Goal: Information Seeking & Learning: Learn about a topic

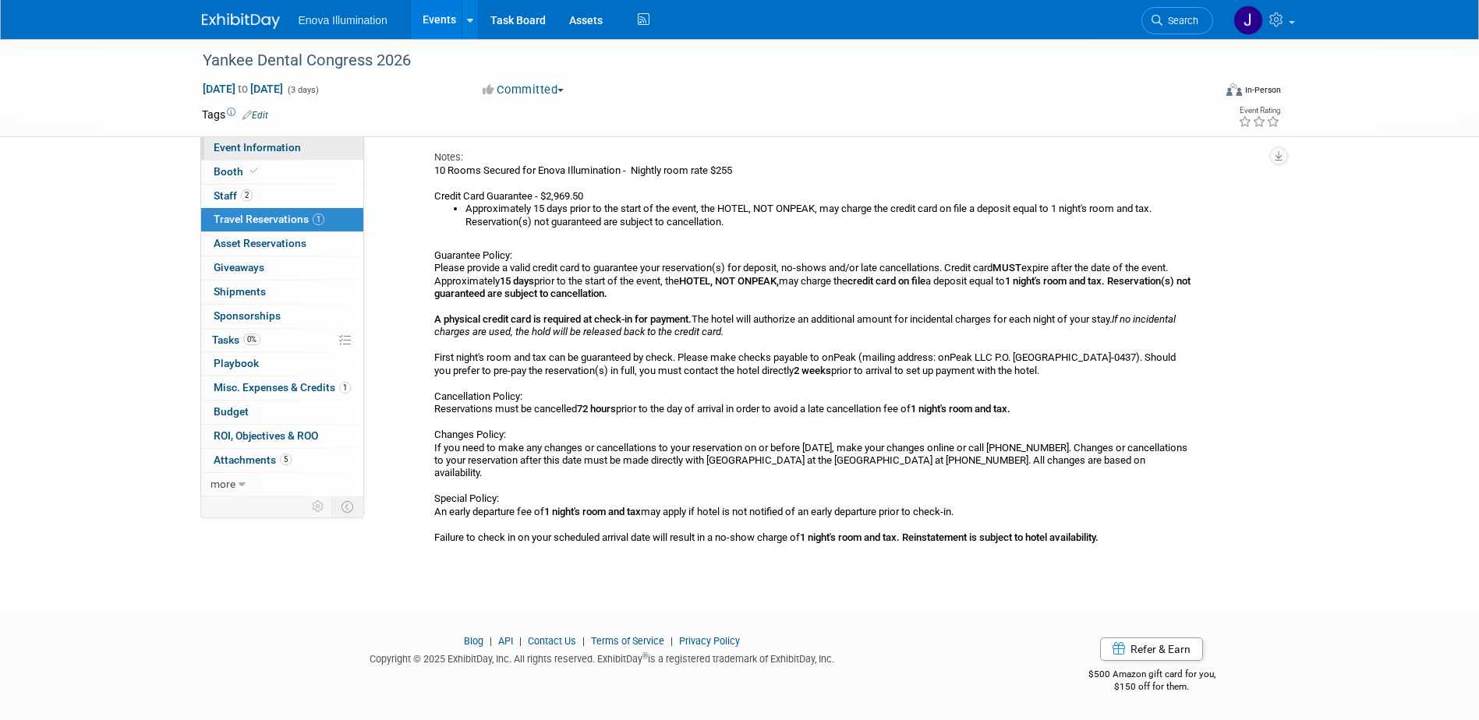
click at [258, 154] on link "Event Information" at bounding box center [282, 147] width 162 height 23
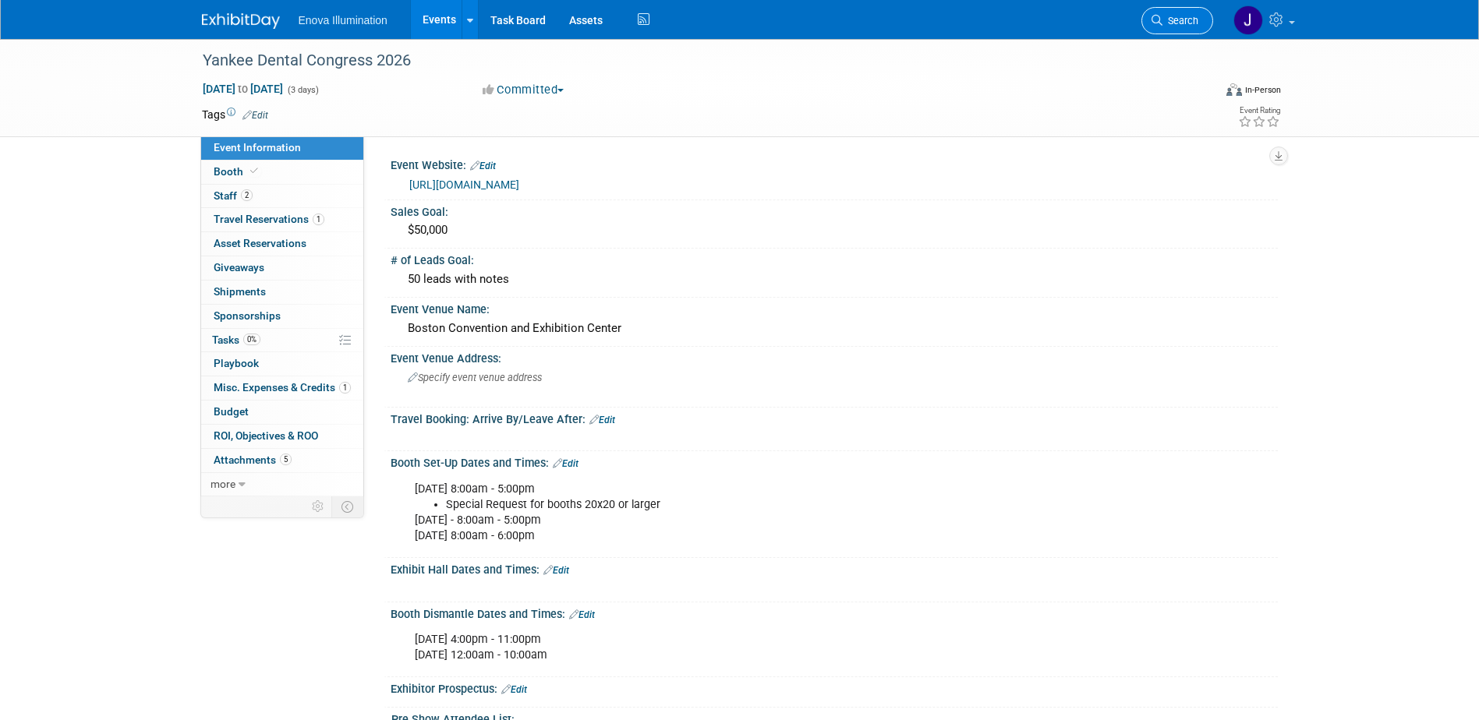
click at [1178, 19] on span "Search" at bounding box center [1180, 21] width 36 height 12
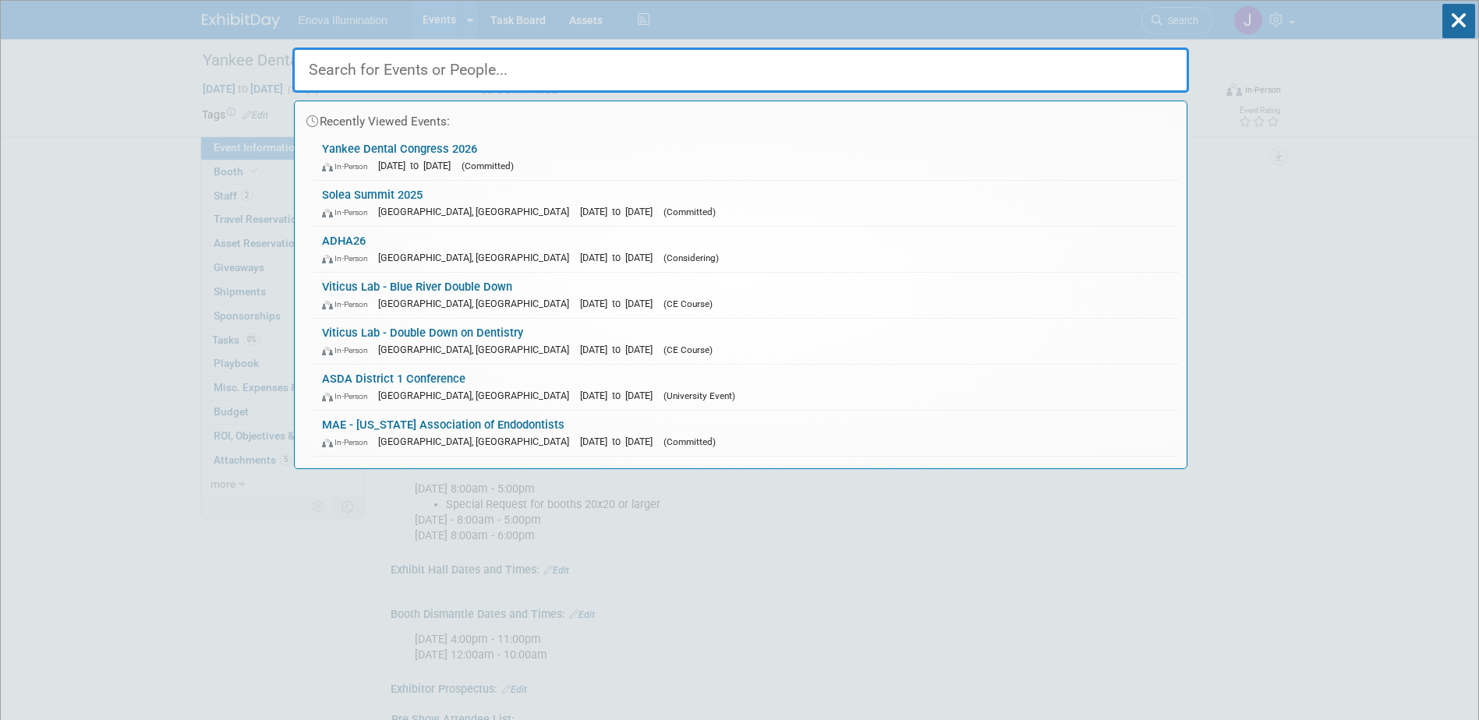
click at [499, 79] on input "text" at bounding box center [740, 70] width 897 height 45
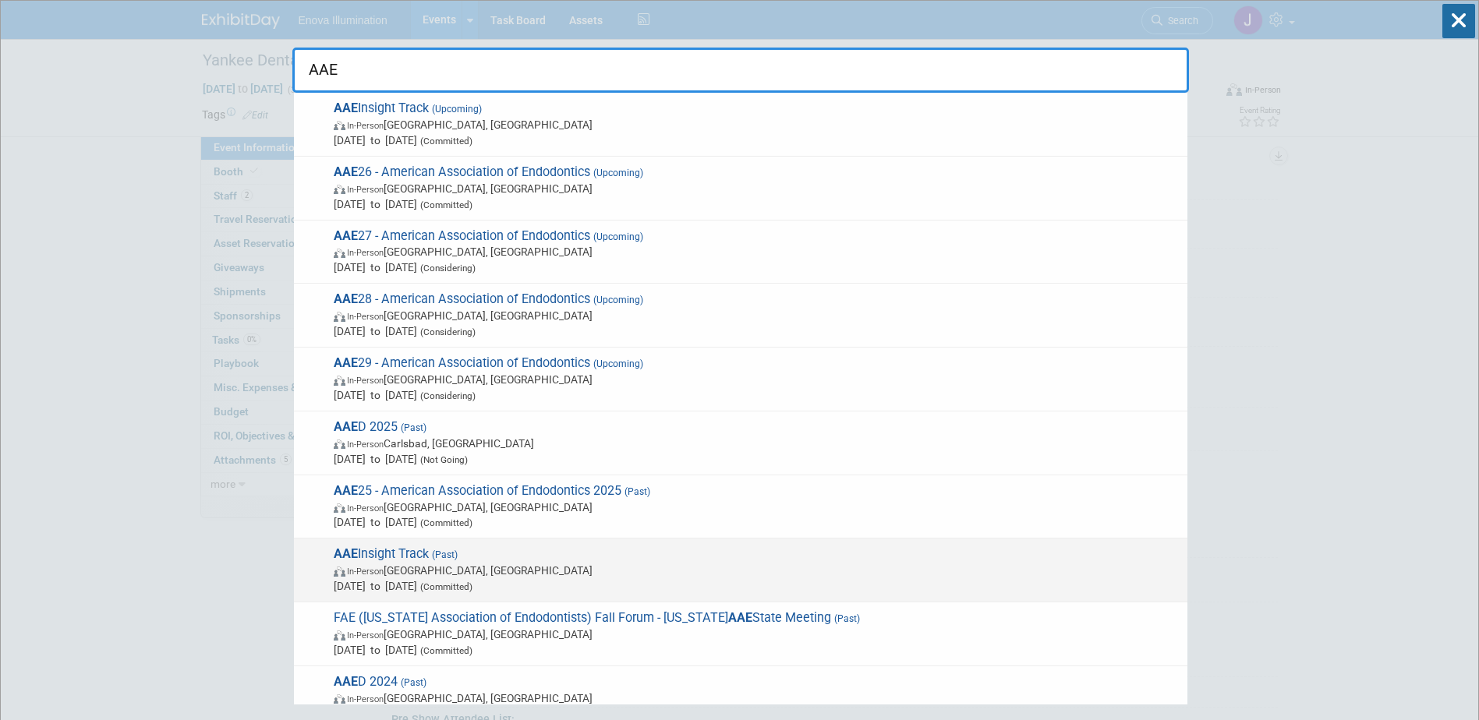
type input "AAE"
click at [433, 557] on span "(Past)" at bounding box center [443, 555] width 29 height 11
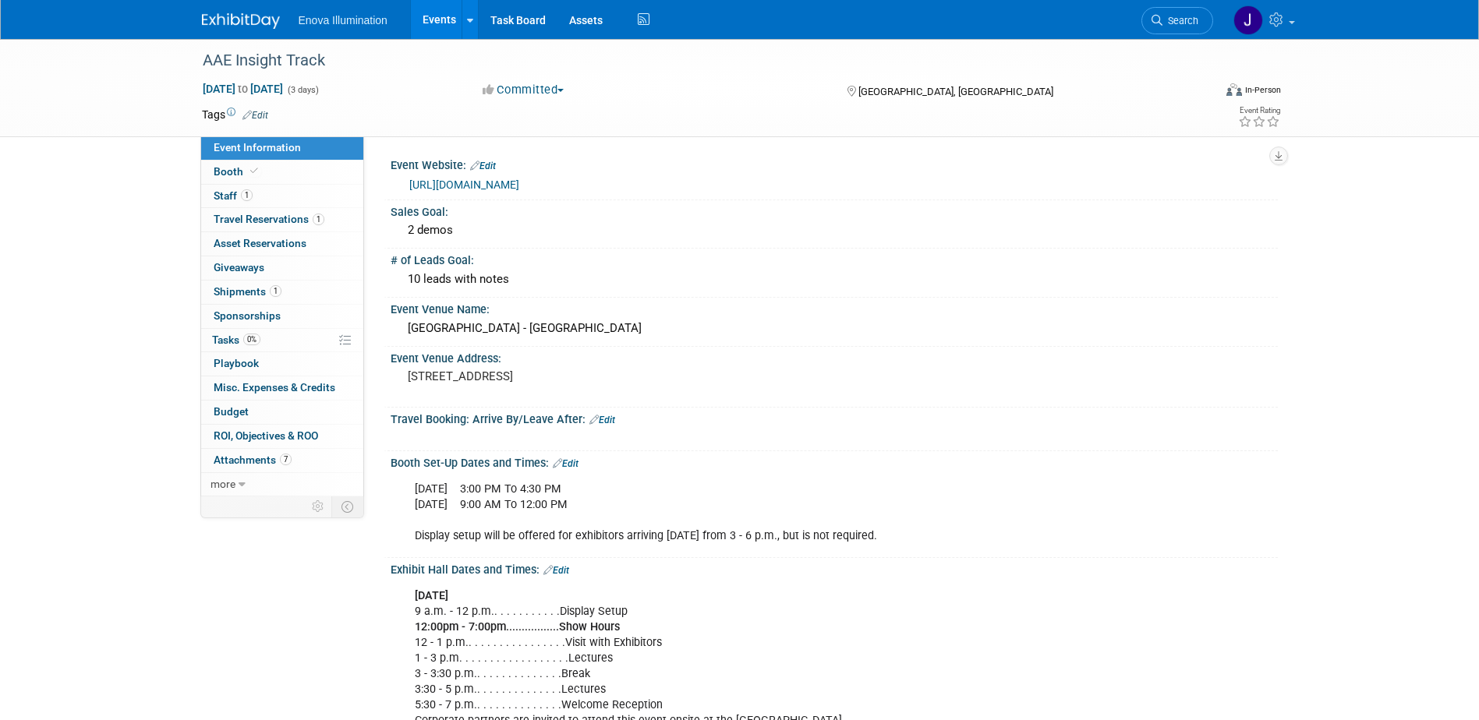
click at [267, 22] on img at bounding box center [241, 21] width 78 height 16
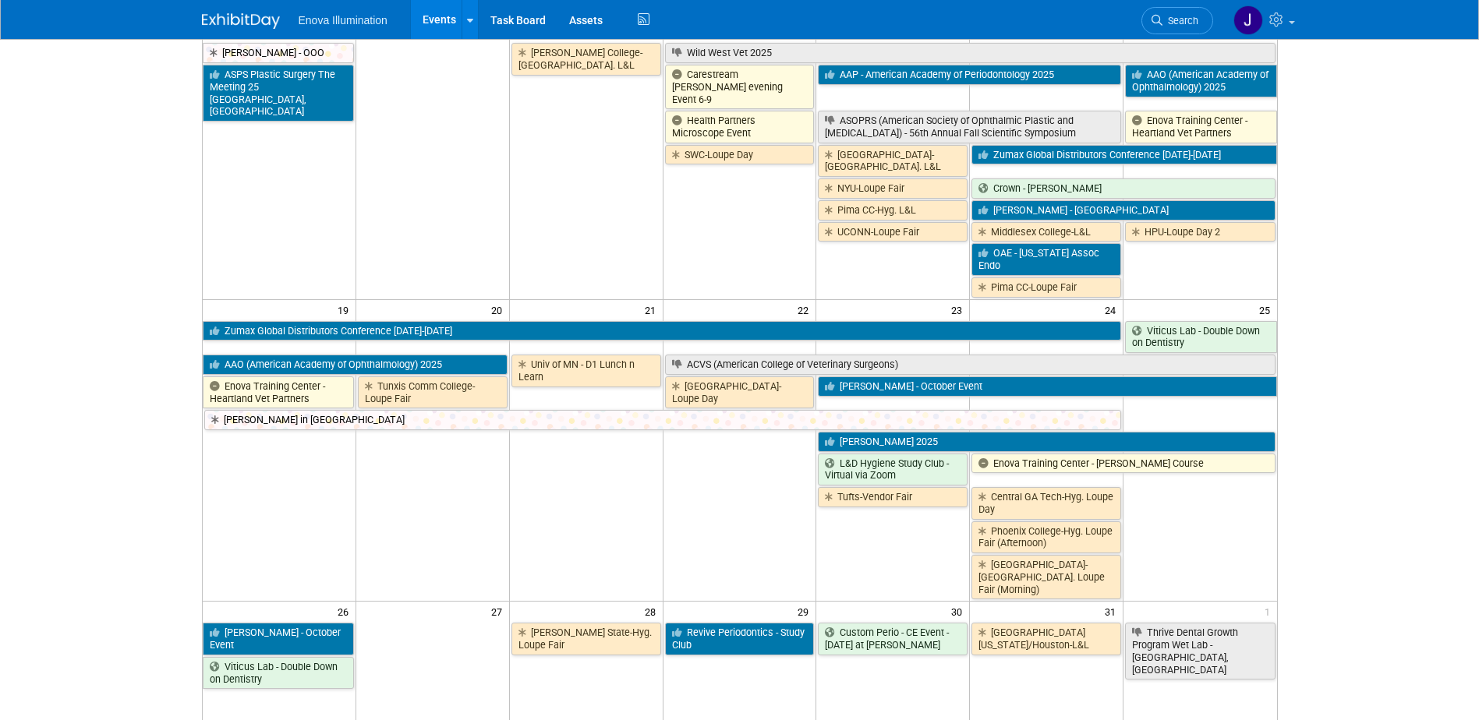
scroll to position [702, 0]
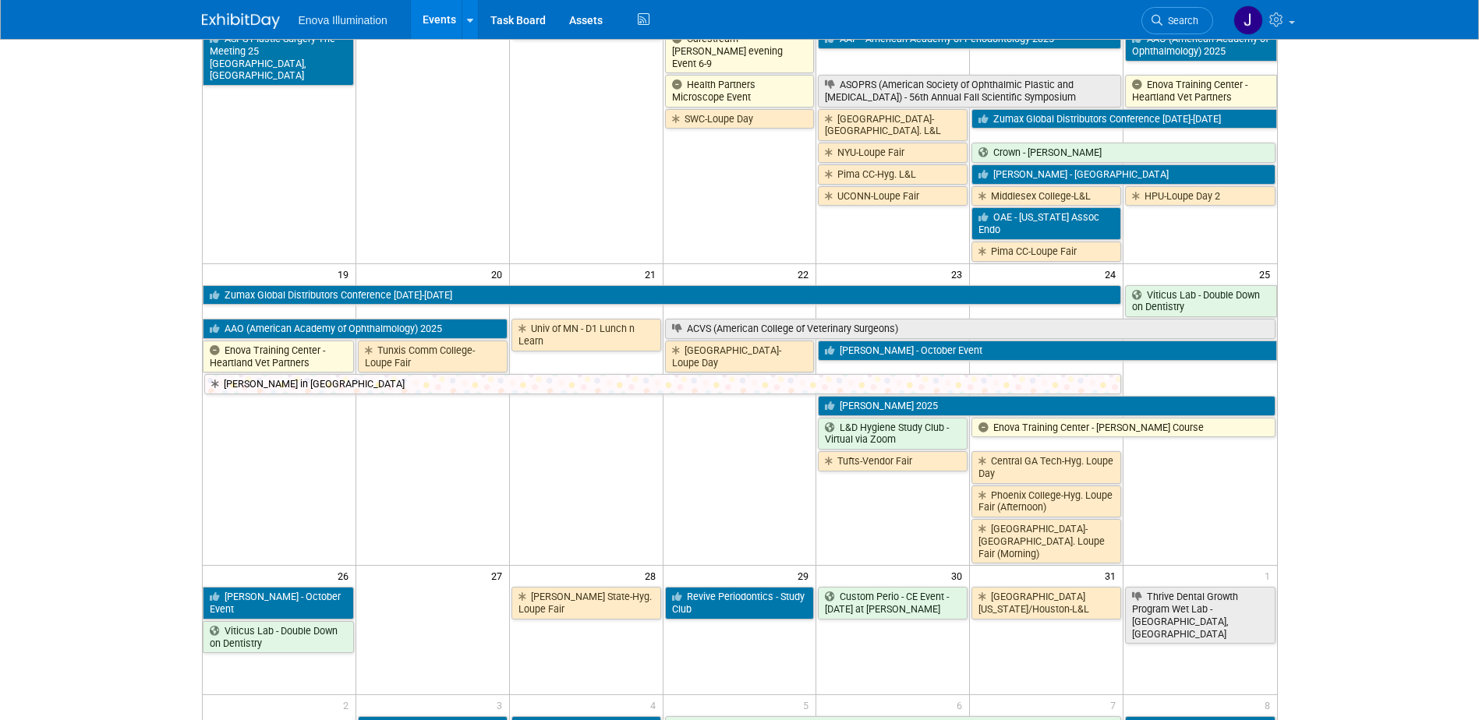
click at [1174, 19] on span "Search" at bounding box center [1180, 21] width 36 height 12
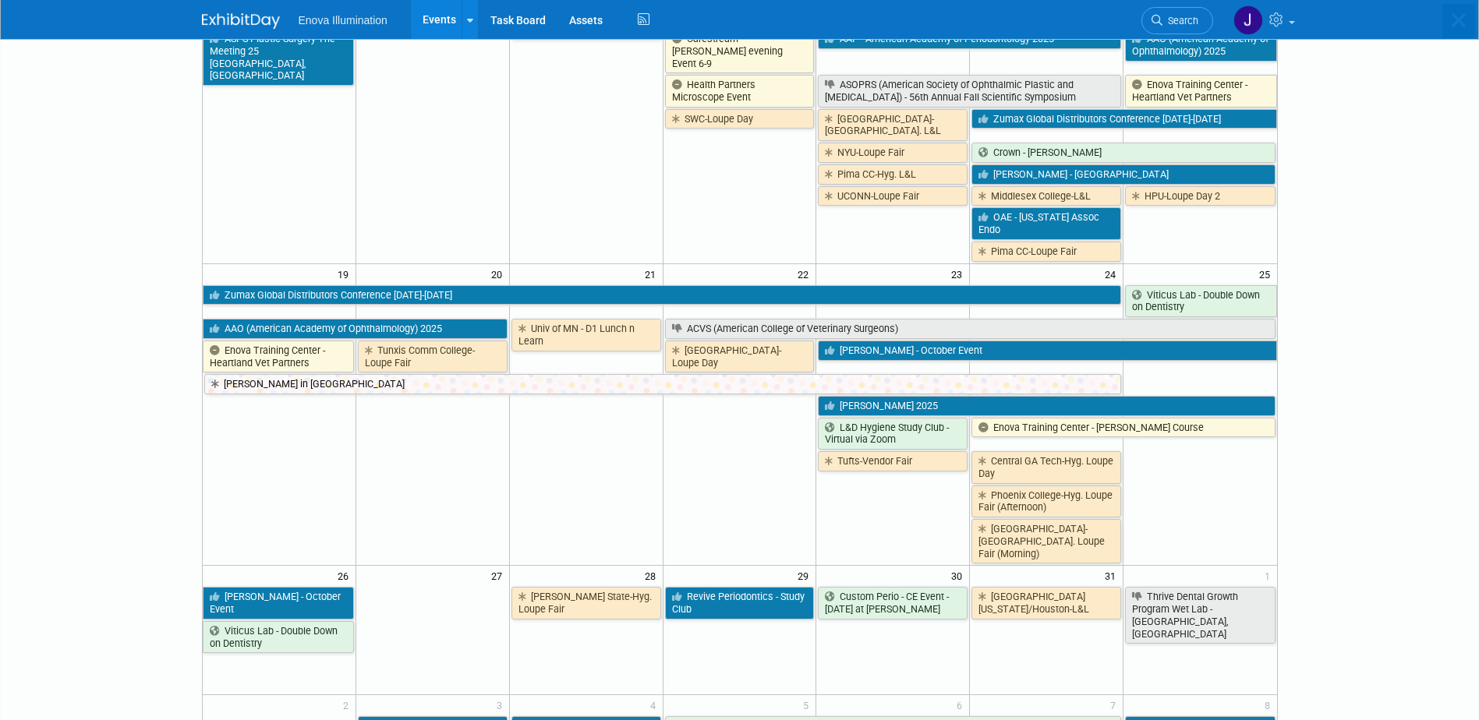
scroll to position [0, 0]
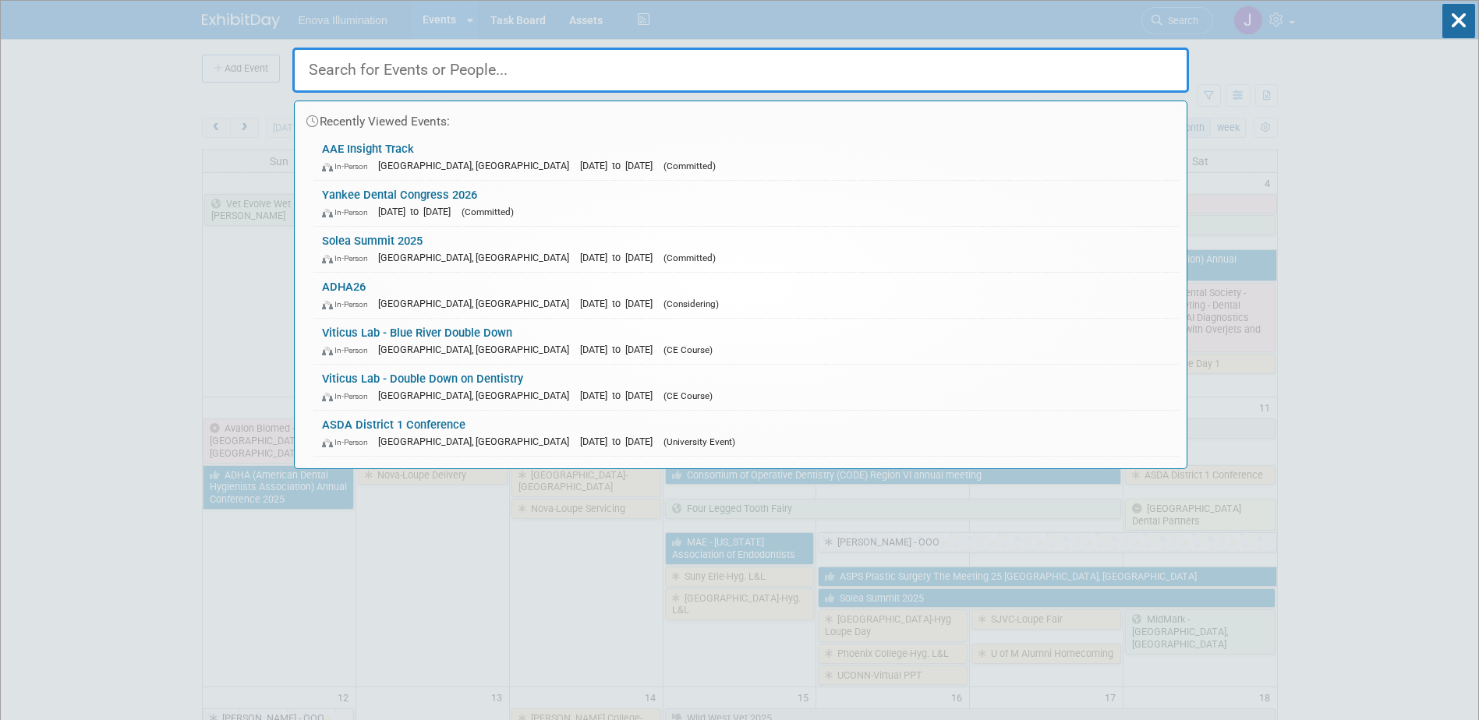
click at [1087, 51] on input "text" at bounding box center [740, 70] width 897 height 45
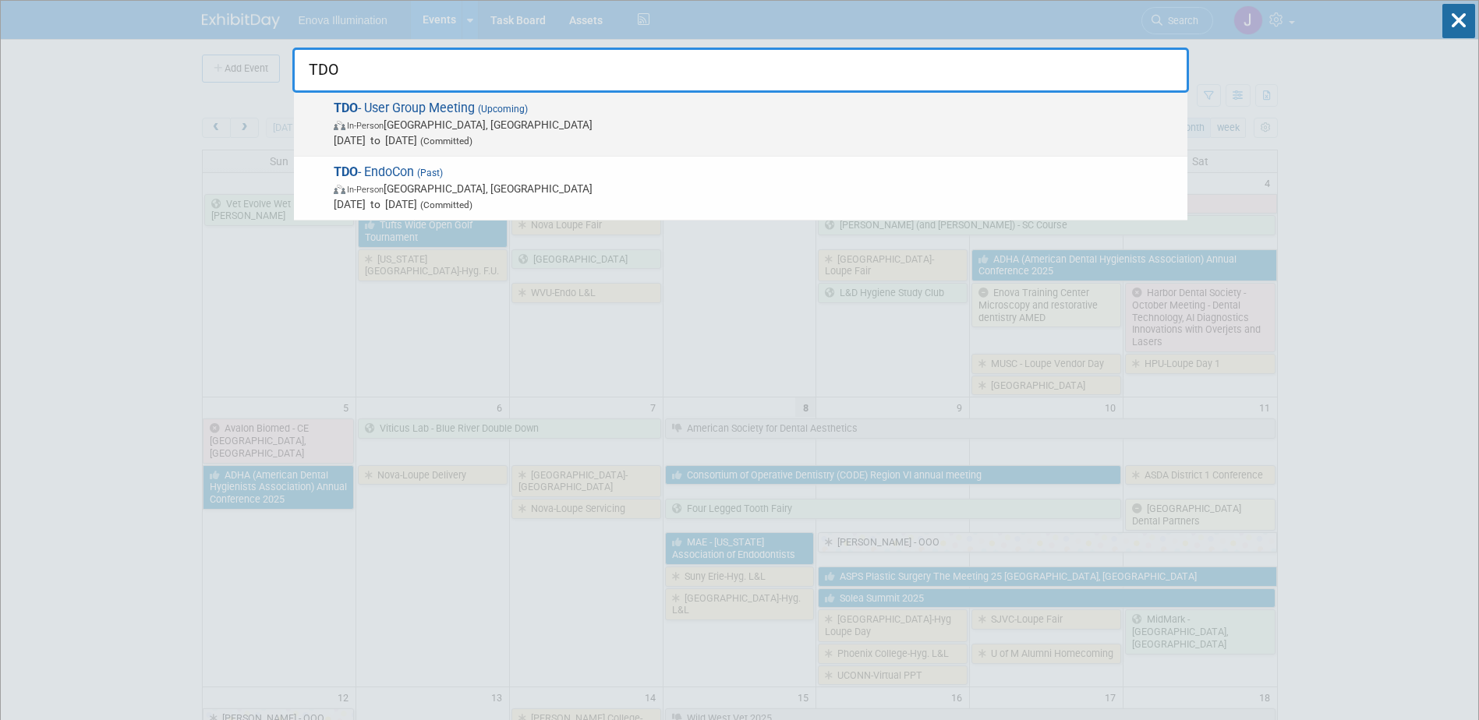
type input "TDO"
click at [404, 127] on span "In-Person San Diego, CA" at bounding box center [757, 125] width 846 height 16
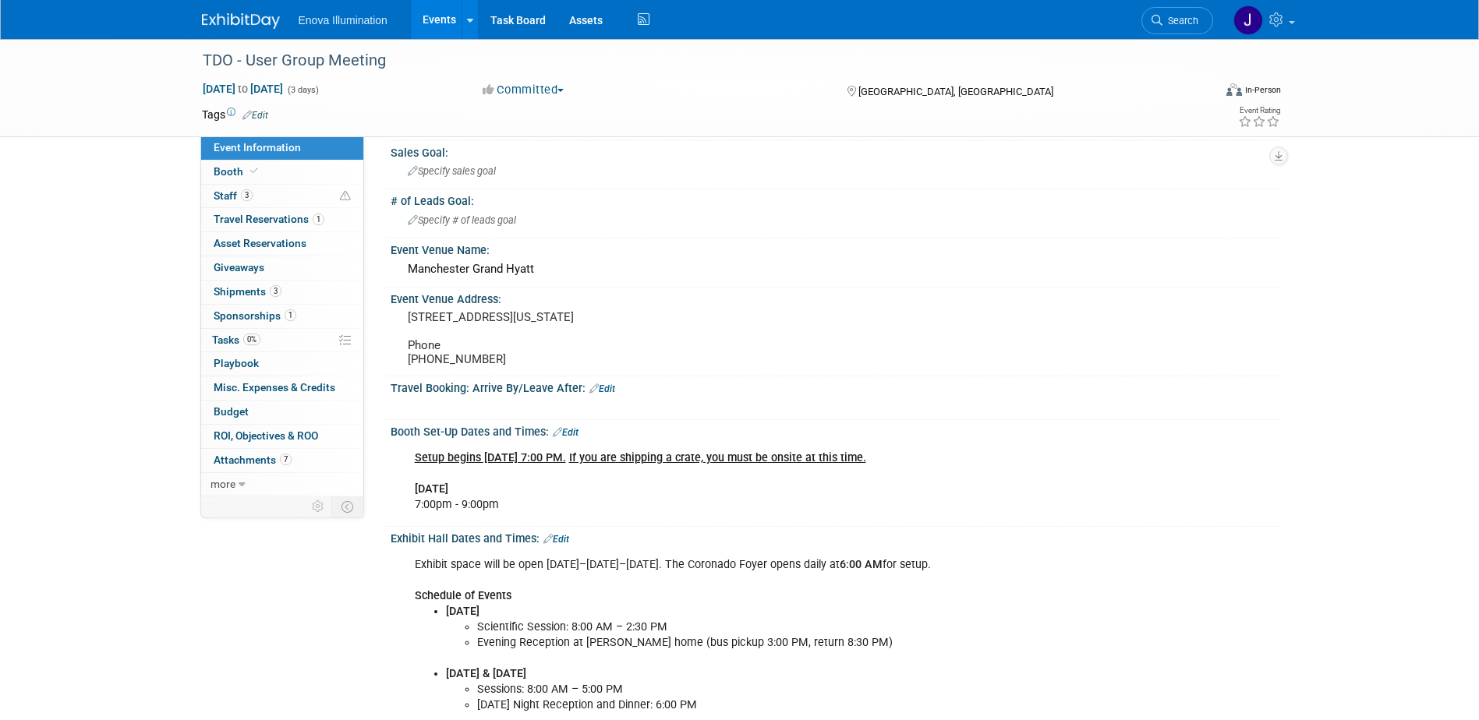
scroll to position [78, 0]
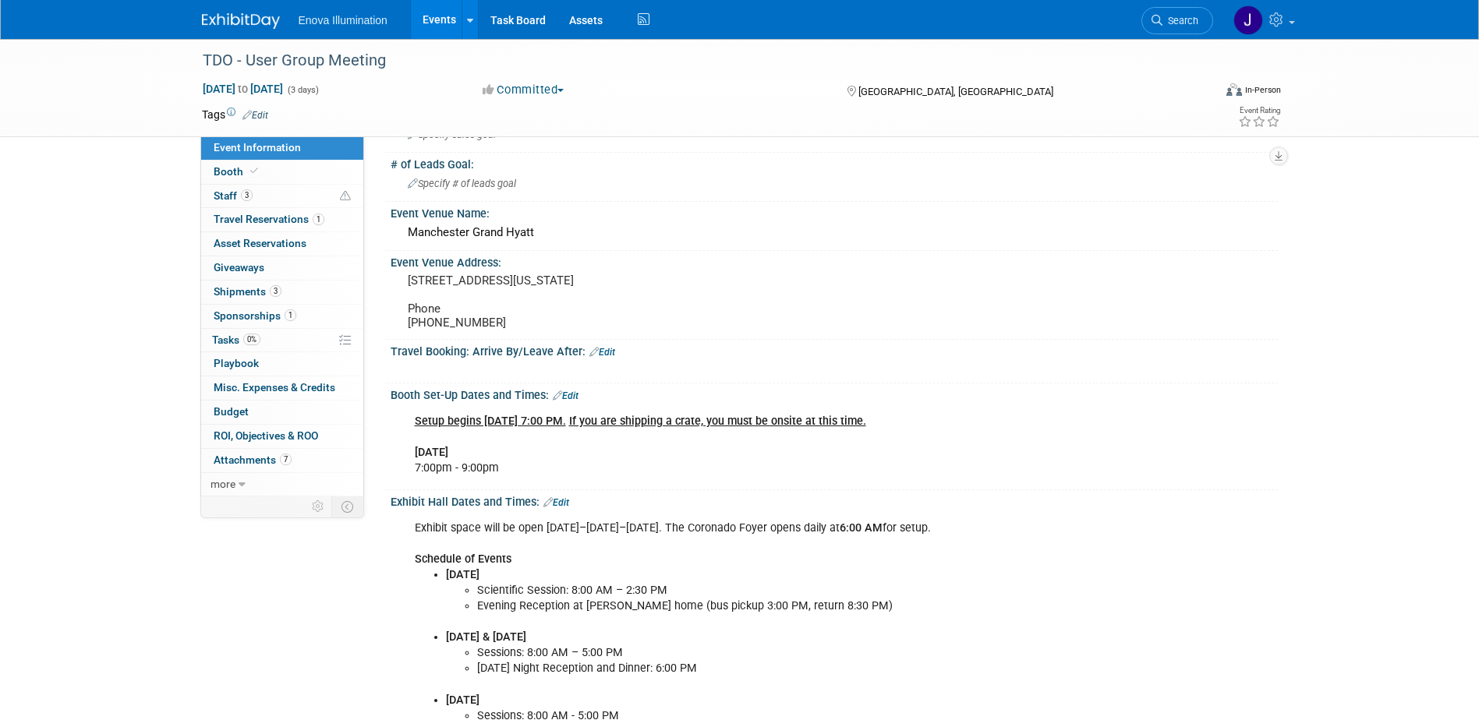
click at [639, 477] on div "Setup begins Wednesday, November 5 at 7:00 PM. If you are shipping a crate, you…" at bounding box center [755, 445] width 702 height 78
click at [267, 16] on img at bounding box center [241, 21] width 78 height 16
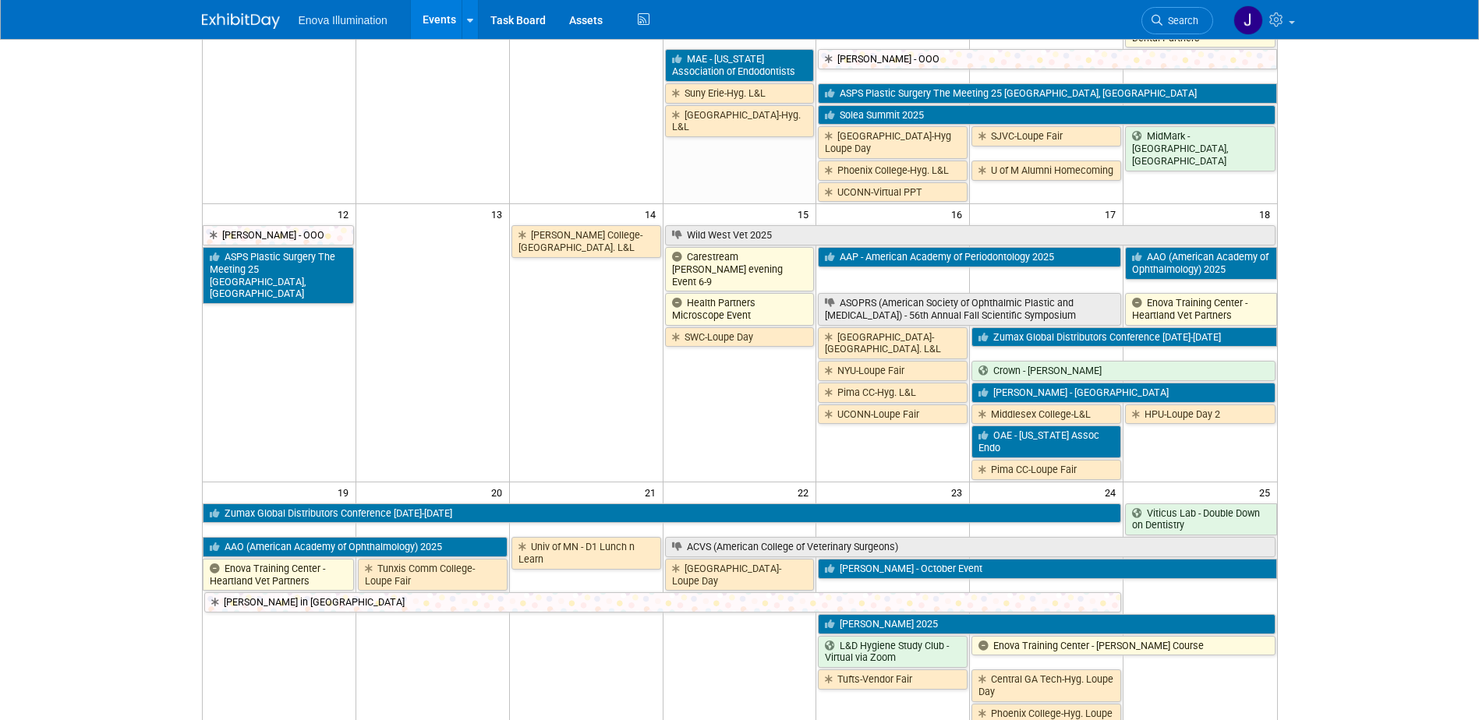
scroll to position [546, 0]
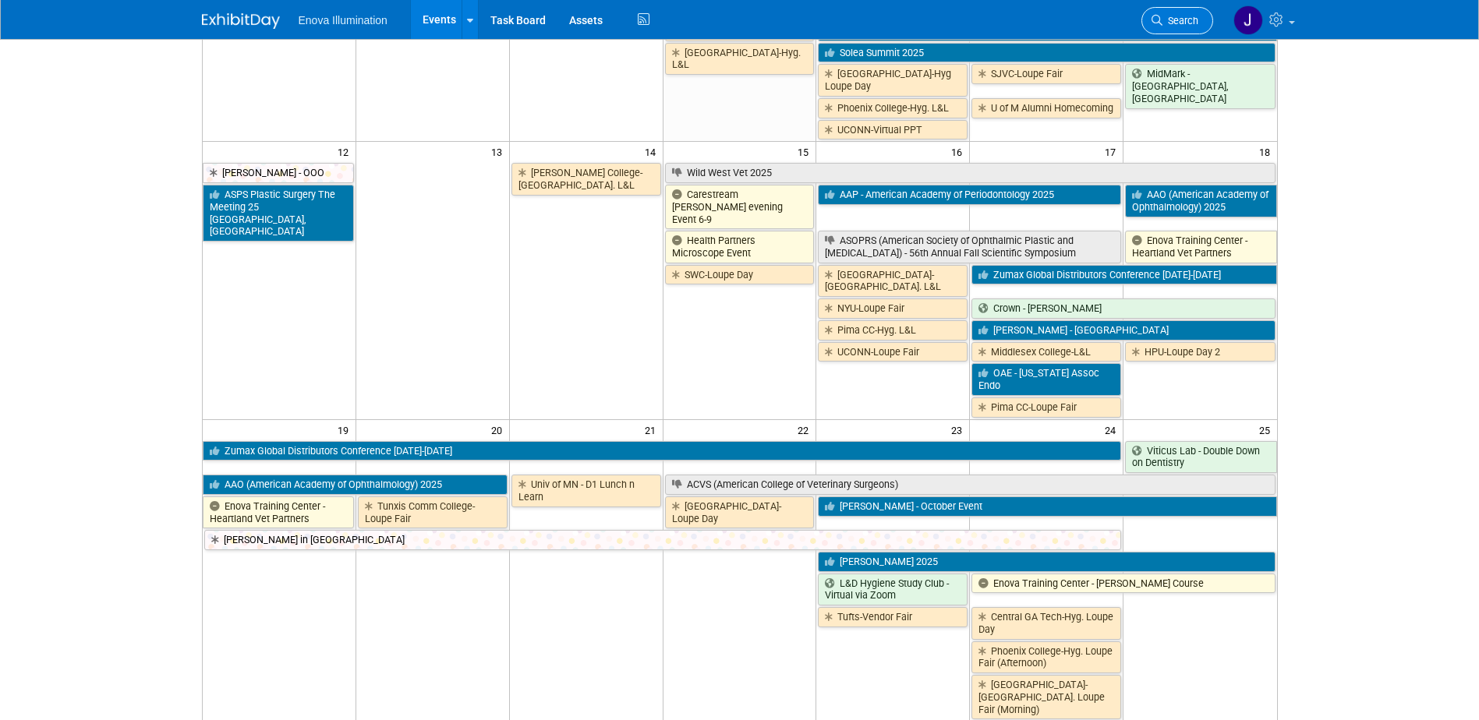
click at [1180, 19] on span "Search" at bounding box center [1180, 21] width 36 height 12
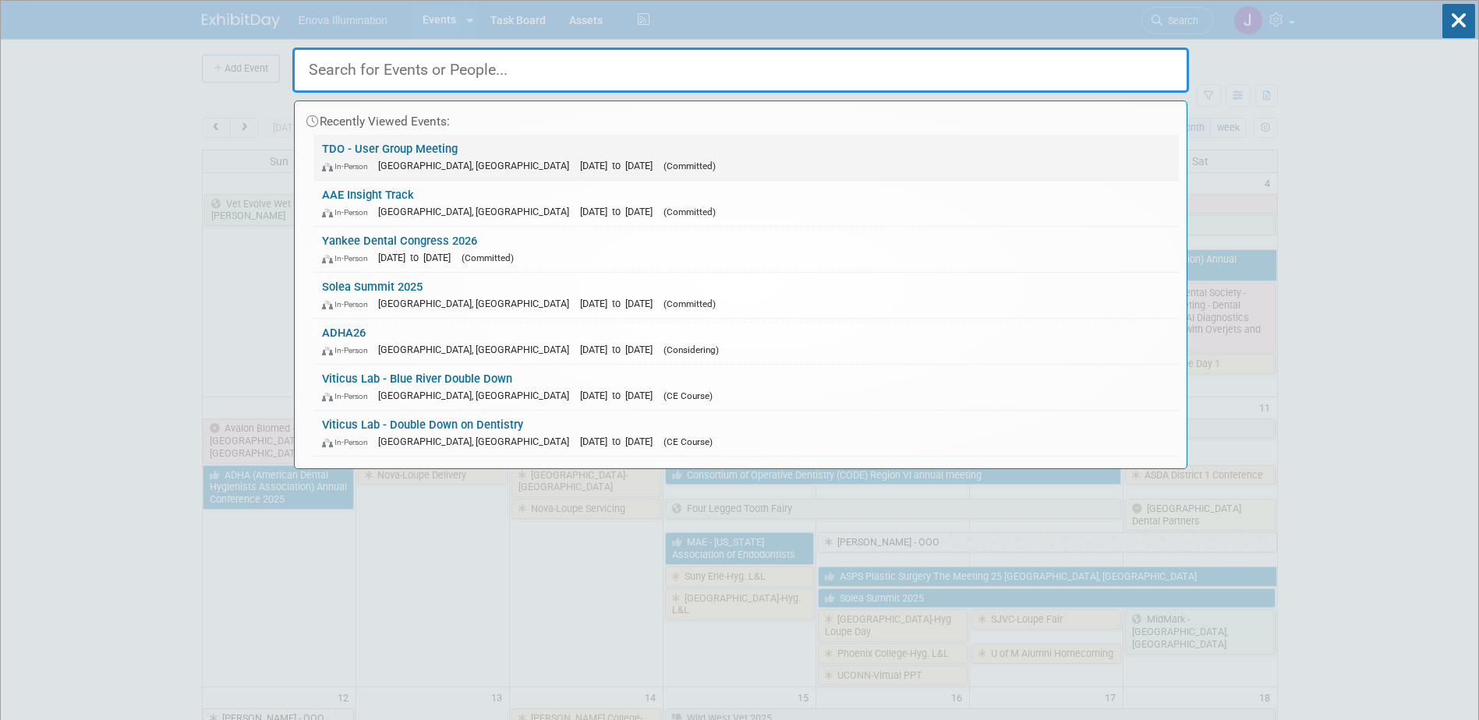
click at [415, 151] on link "TDO - User Group Meeting In-Person San Diego, CA Nov 6, 2025 to Nov 8, 2025 (Co…" at bounding box center [746, 157] width 865 height 45
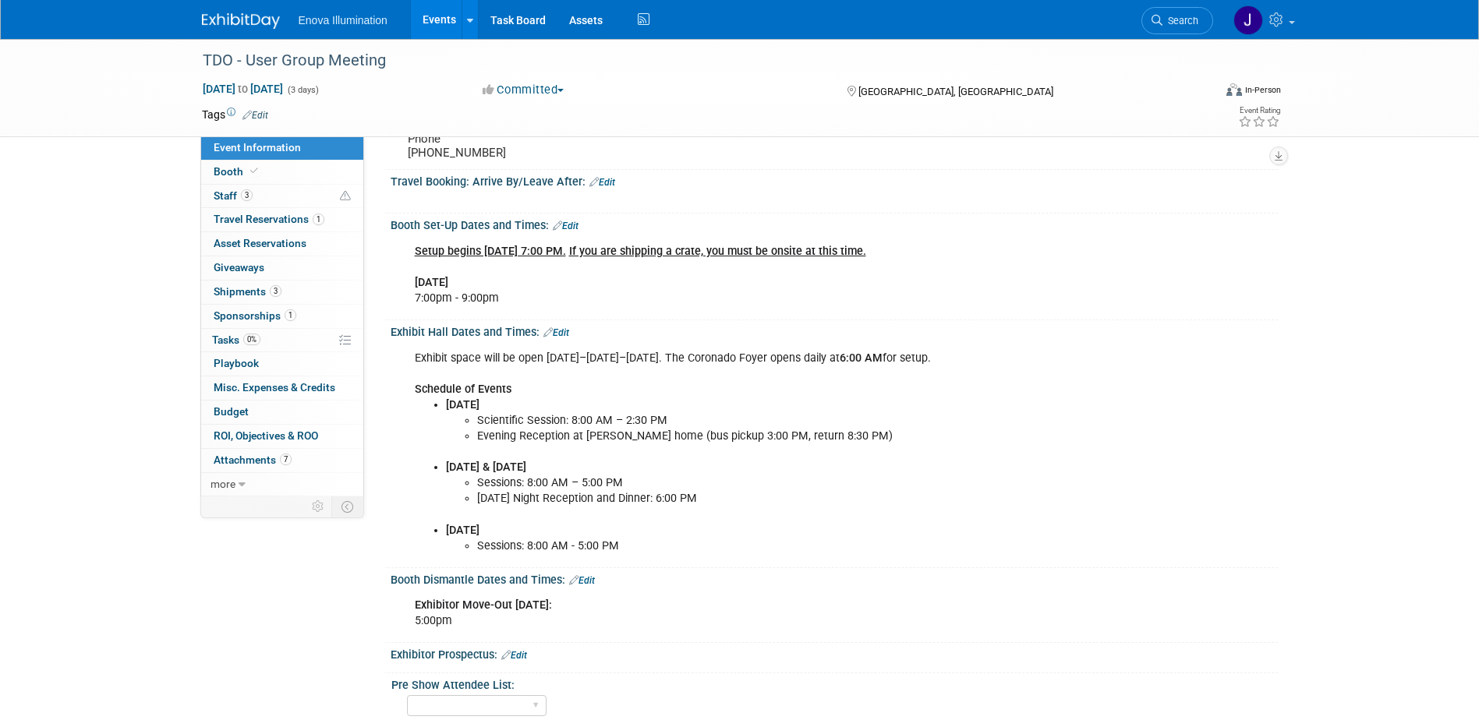
scroll to position [312, 0]
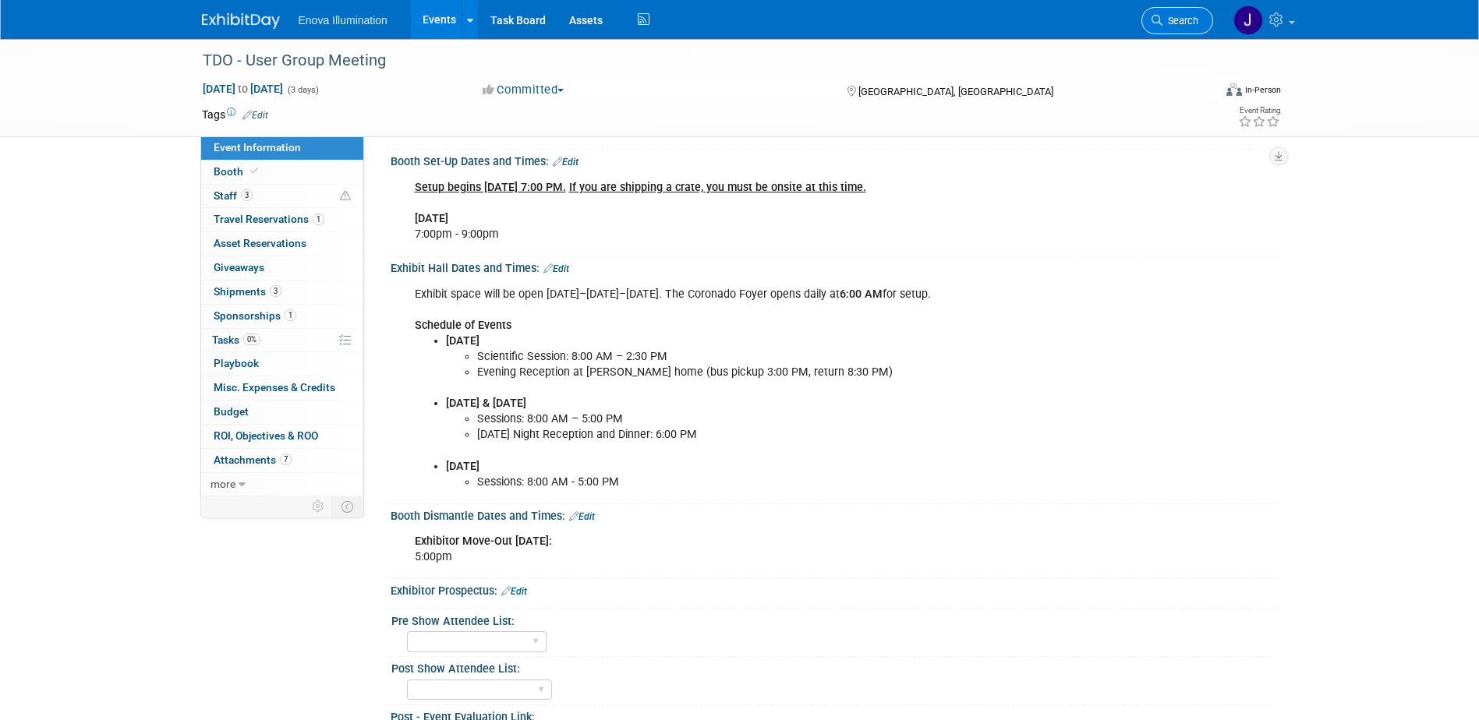
click at [1165, 27] on link "Search" at bounding box center [1177, 20] width 72 height 27
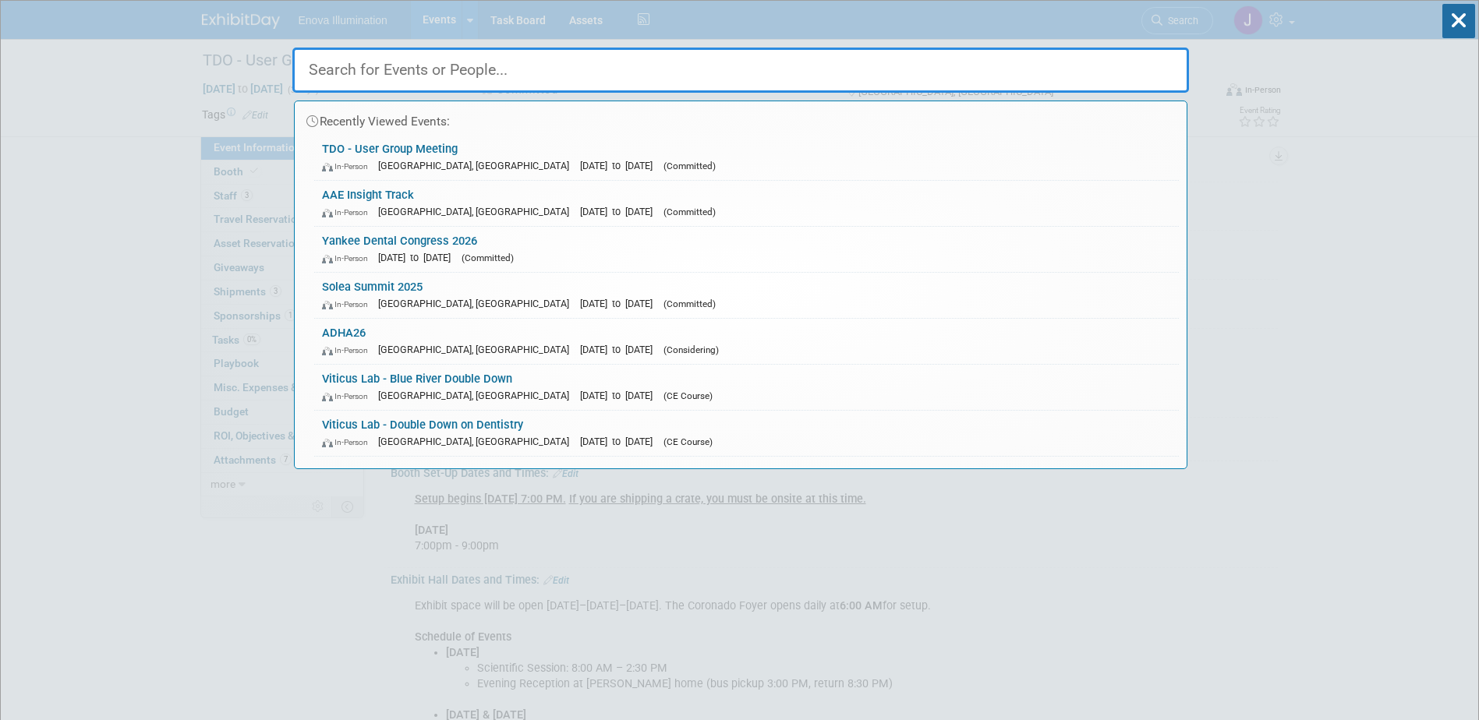
click at [1108, 51] on input "text" at bounding box center [740, 70] width 897 height 45
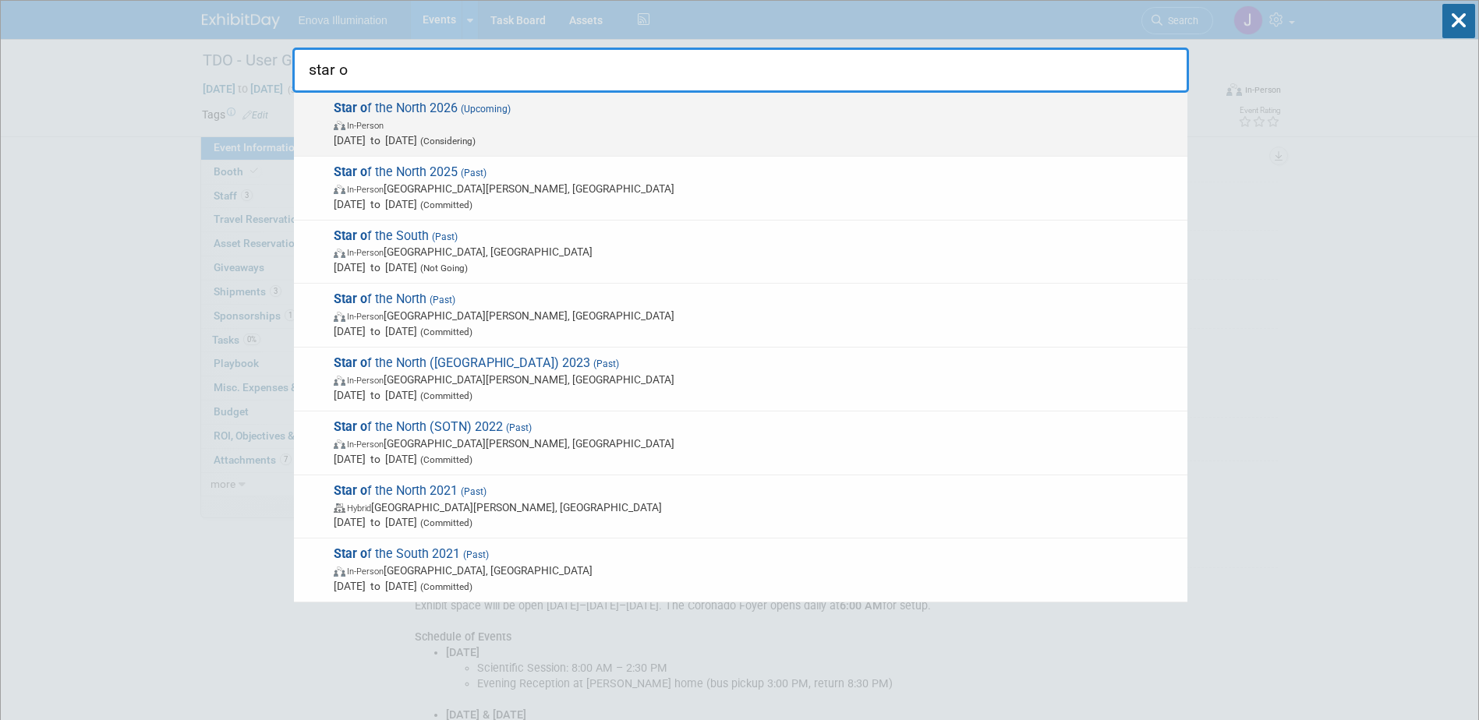
type input "star o"
click at [466, 139] on span "Apr 23, 2026 to Apr 25, 2026 (Considering)" at bounding box center [757, 141] width 846 height 16
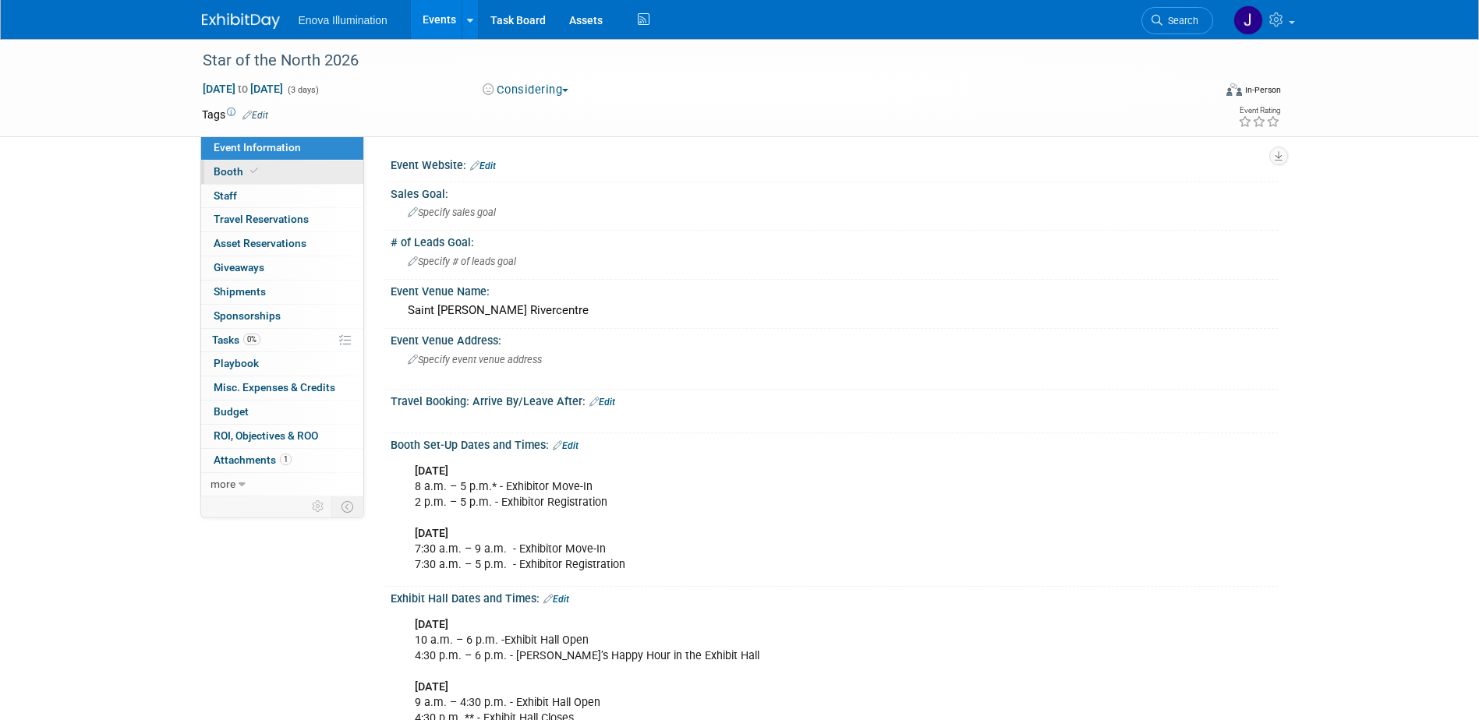
drag, startPoint x: 268, startPoint y: 177, endPoint x: 277, endPoint y: 174, distance: 9.1
click at [268, 177] on link "Booth" at bounding box center [282, 172] width 162 height 23
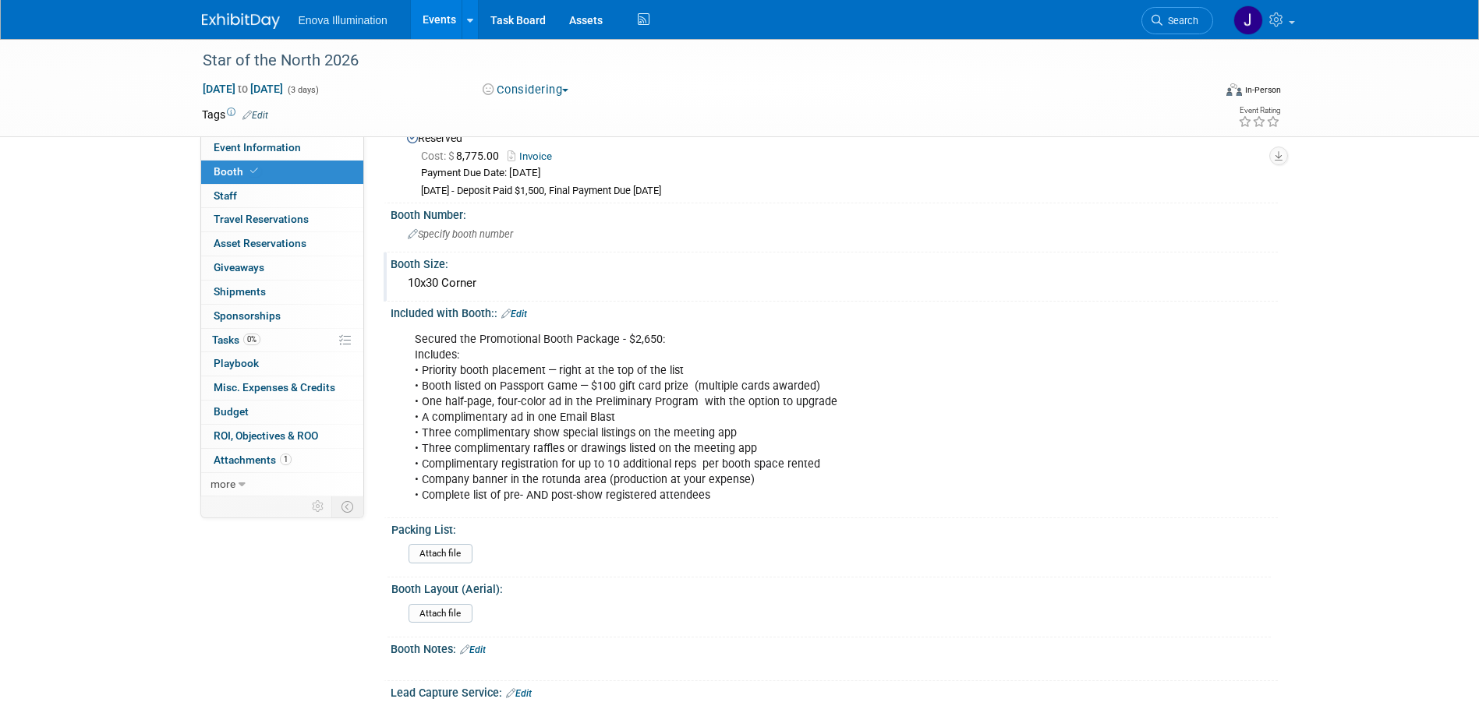
scroll to position [78, 0]
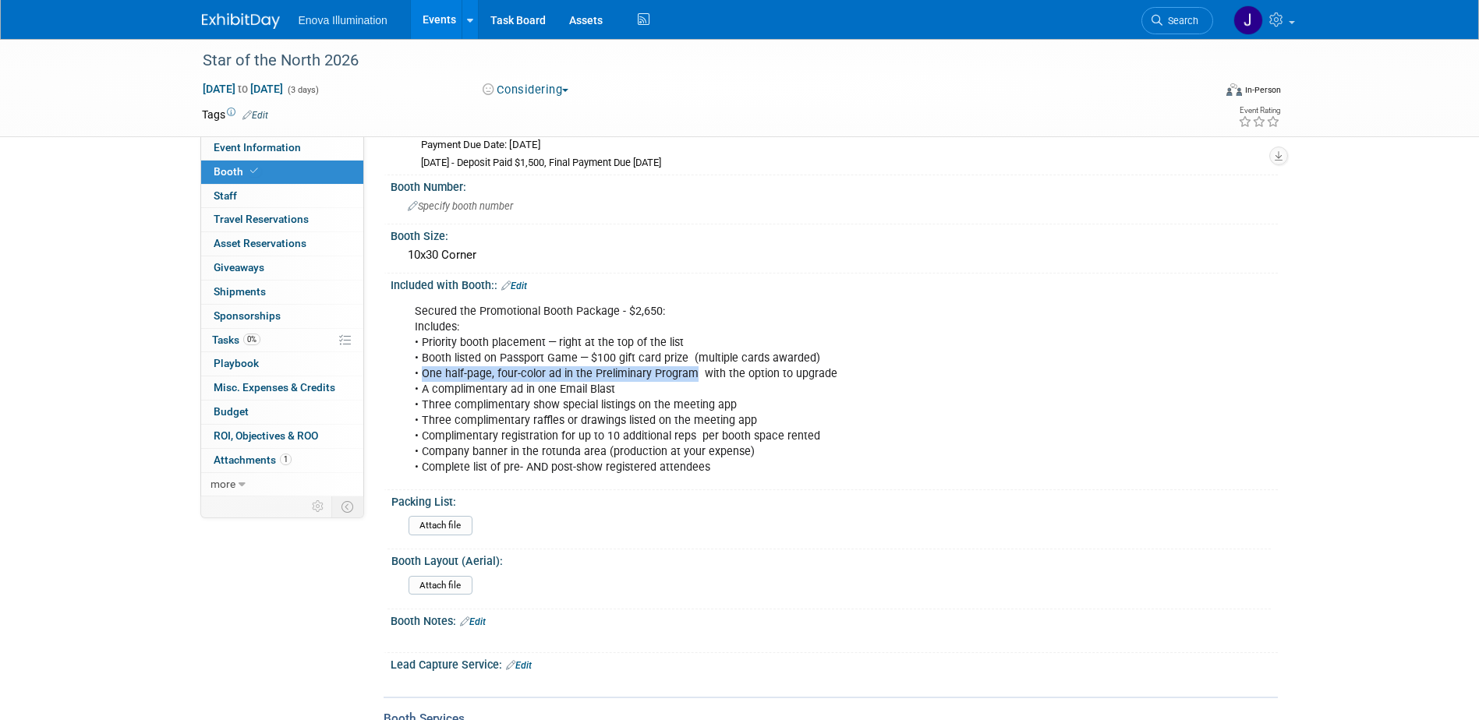
drag, startPoint x: 422, startPoint y: 373, endPoint x: 688, endPoint y: 371, distance: 266.6
click at [688, 371] on div "Secured the Promotional Booth Package - $2,650: Includes: • Priority booth plac…" at bounding box center [755, 390] width 702 height 188
copy div "One half-page, four-color ad in the Preliminary Program"
click at [600, 386] on div "Secured the Promotional Booth Package - $2,650: Includes: • Priority booth plac…" at bounding box center [755, 390] width 702 height 188
click at [1215, 6] on ul "Search" at bounding box center [1182, 19] width 83 height 38
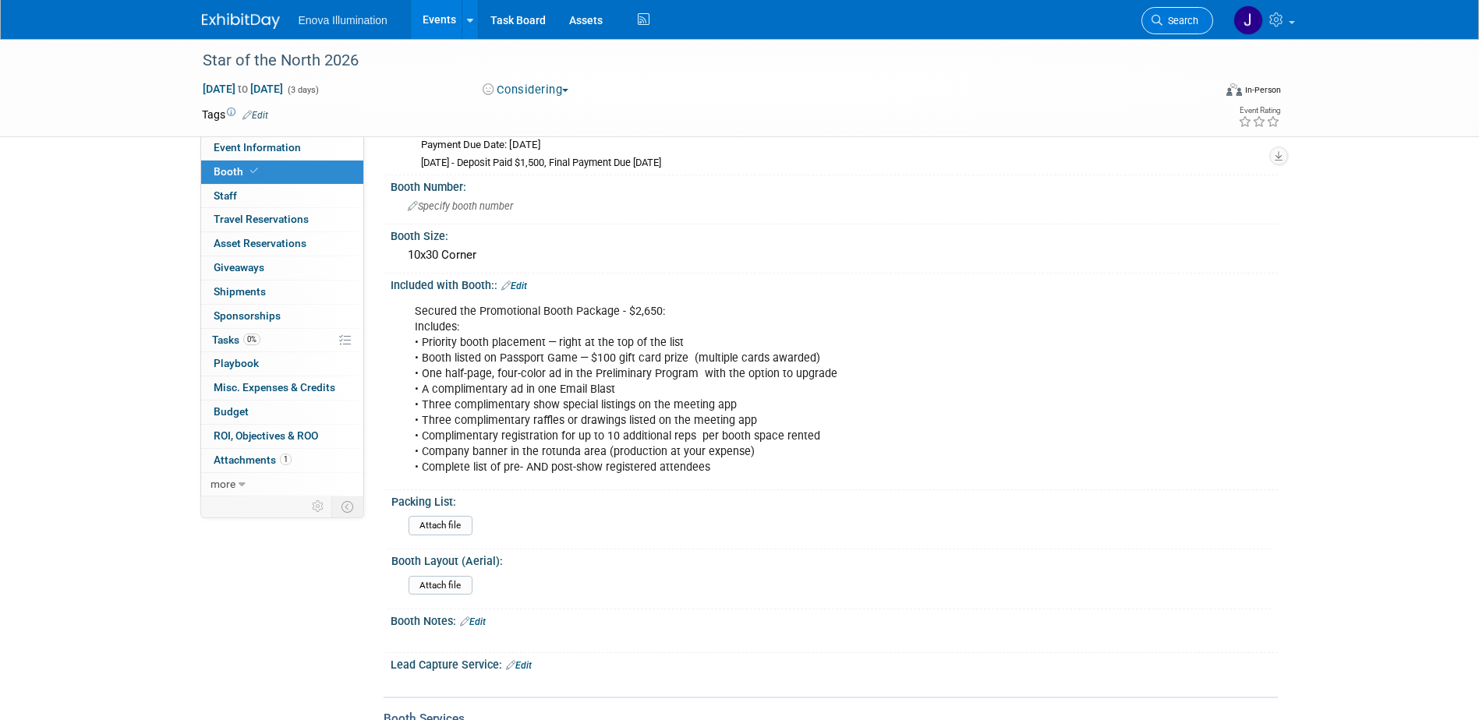
click at [1195, 12] on link "Search" at bounding box center [1177, 20] width 72 height 27
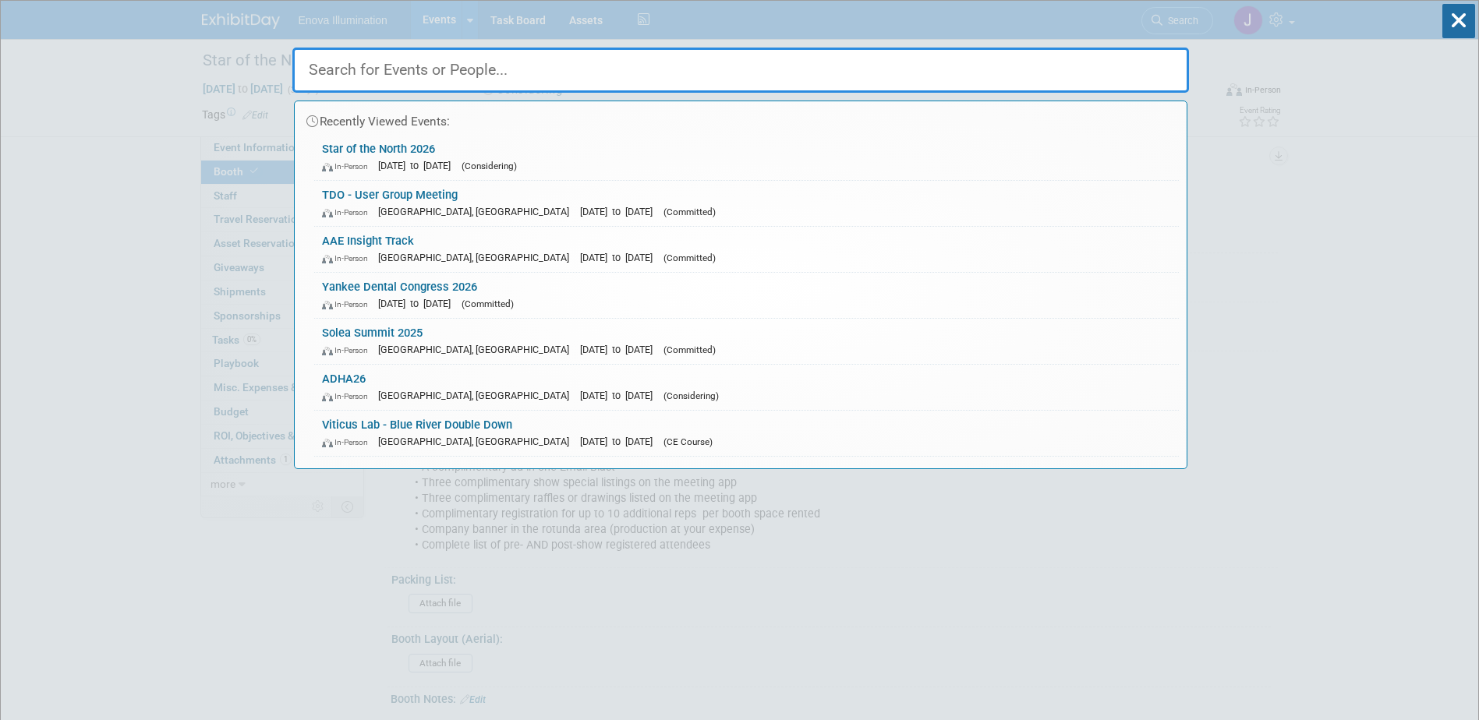
click at [1087, 57] on input "text" at bounding box center [740, 70] width 897 height 45
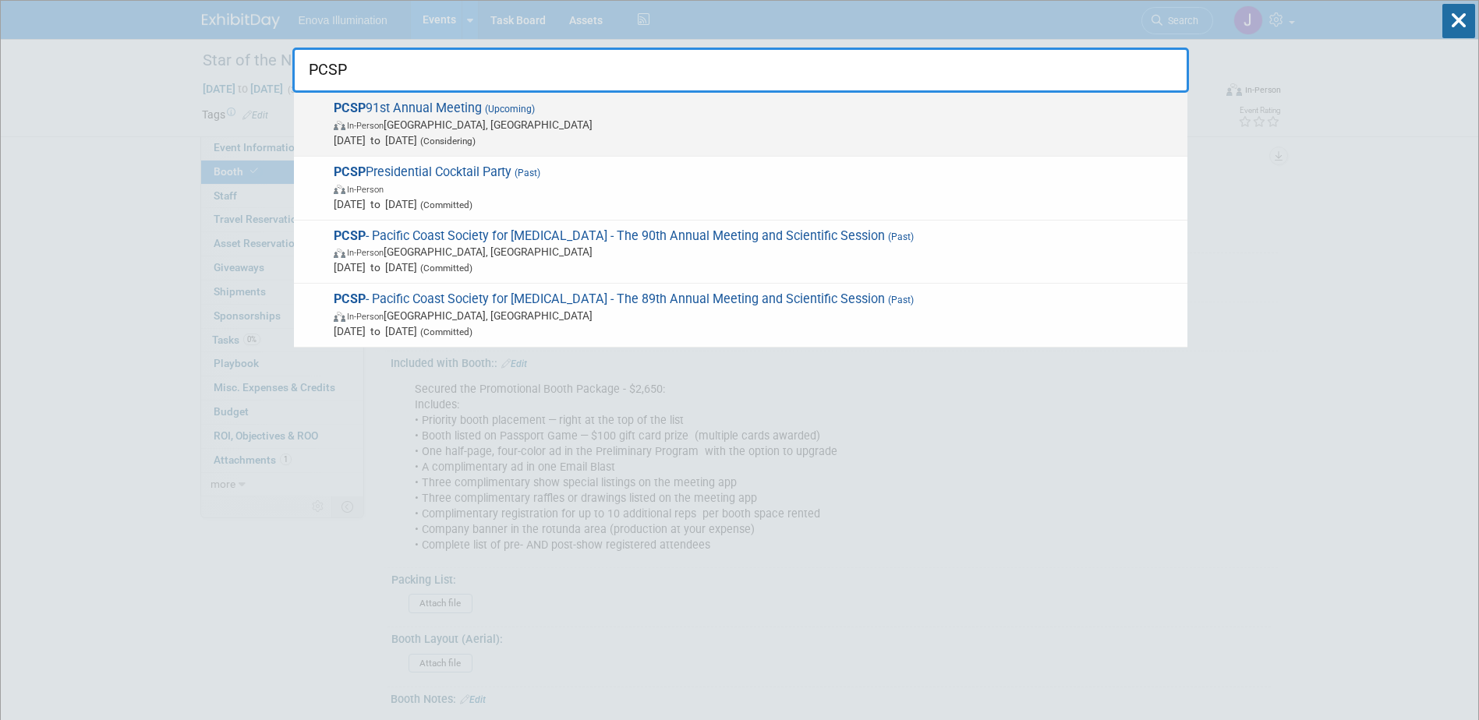
type input "PCSP"
click at [435, 106] on span "PCSP 91st Annual Meeting (Upcoming) In-Person Portland, OR Jun 17, 2026 to Jun …" at bounding box center [754, 125] width 851 height 48
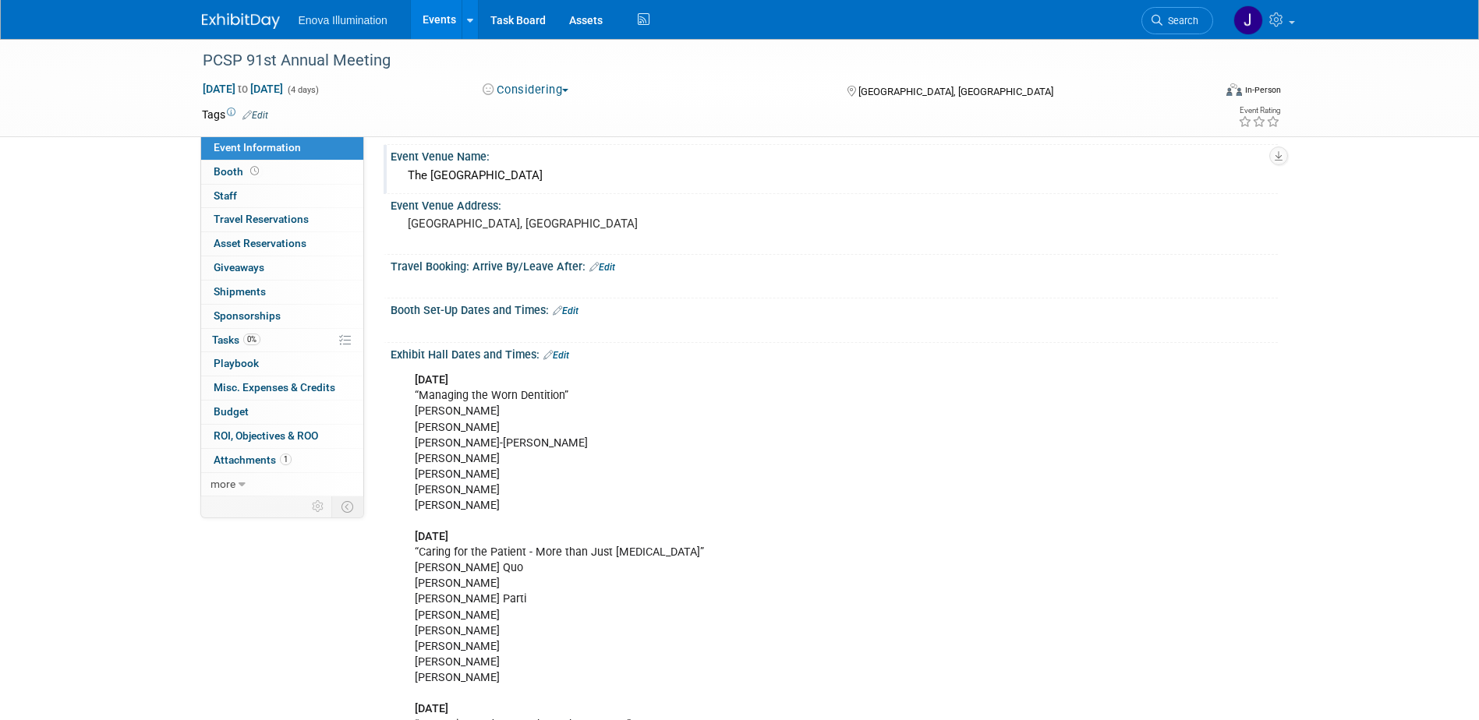
scroll to position [156, 0]
click at [246, 481] on link "more" at bounding box center [282, 484] width 162 height 23
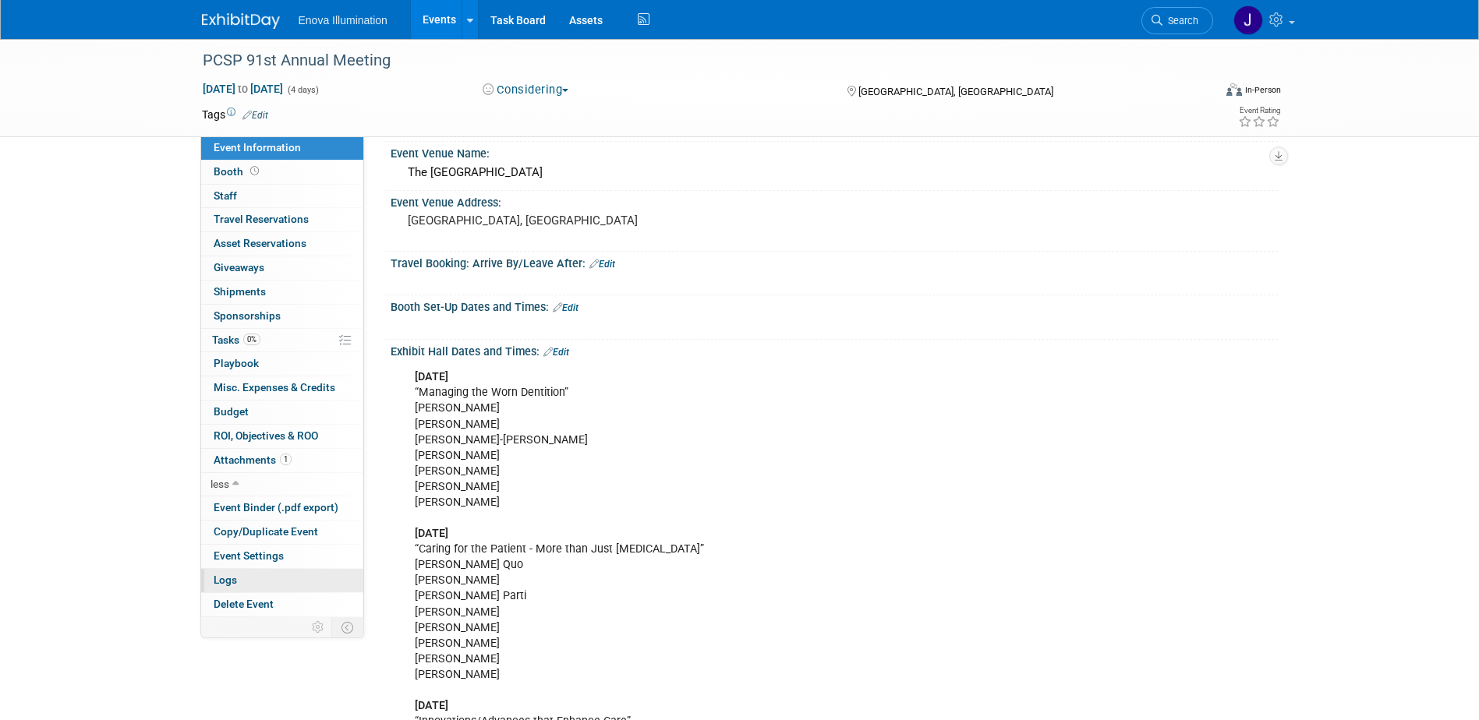
click at [252, 584] on link "Logs" at bounding box center [282, 580] width 162 height 23
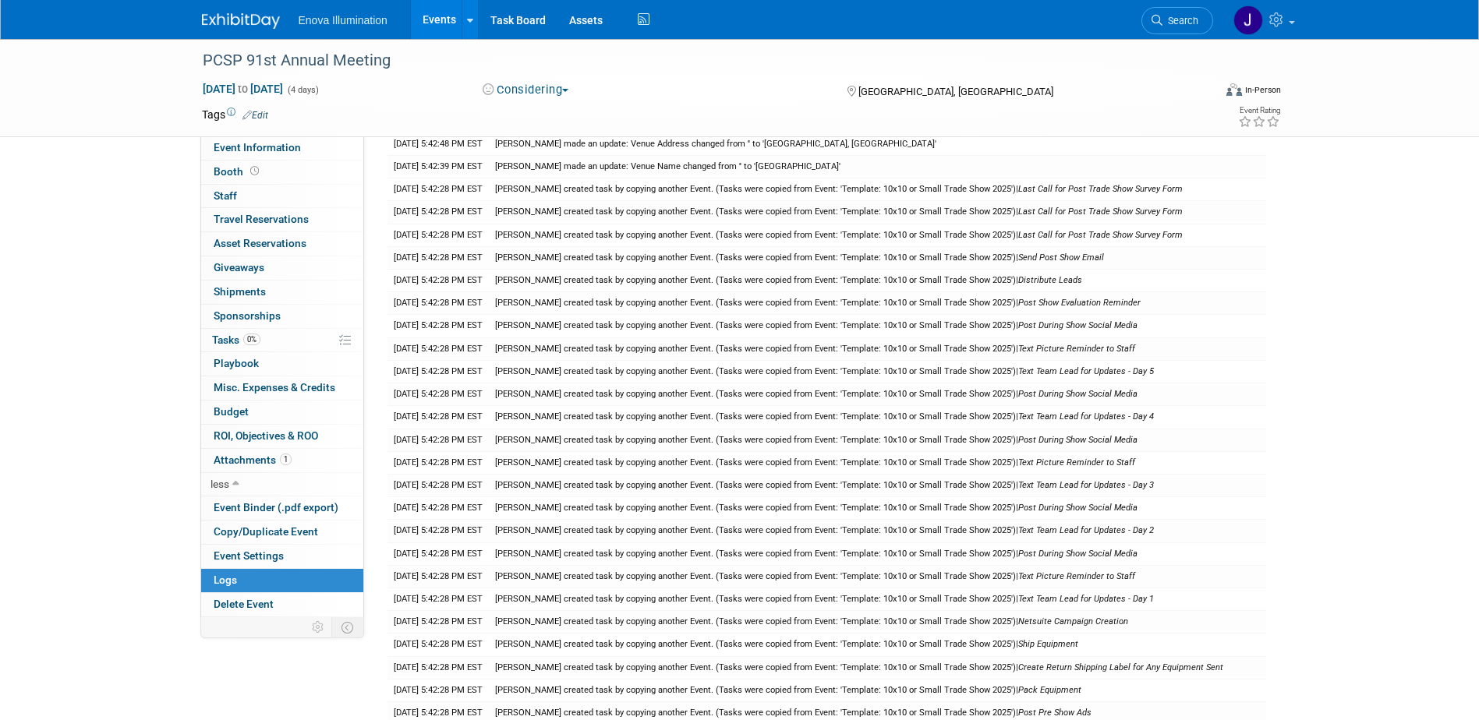
scroll to position [0, 0]
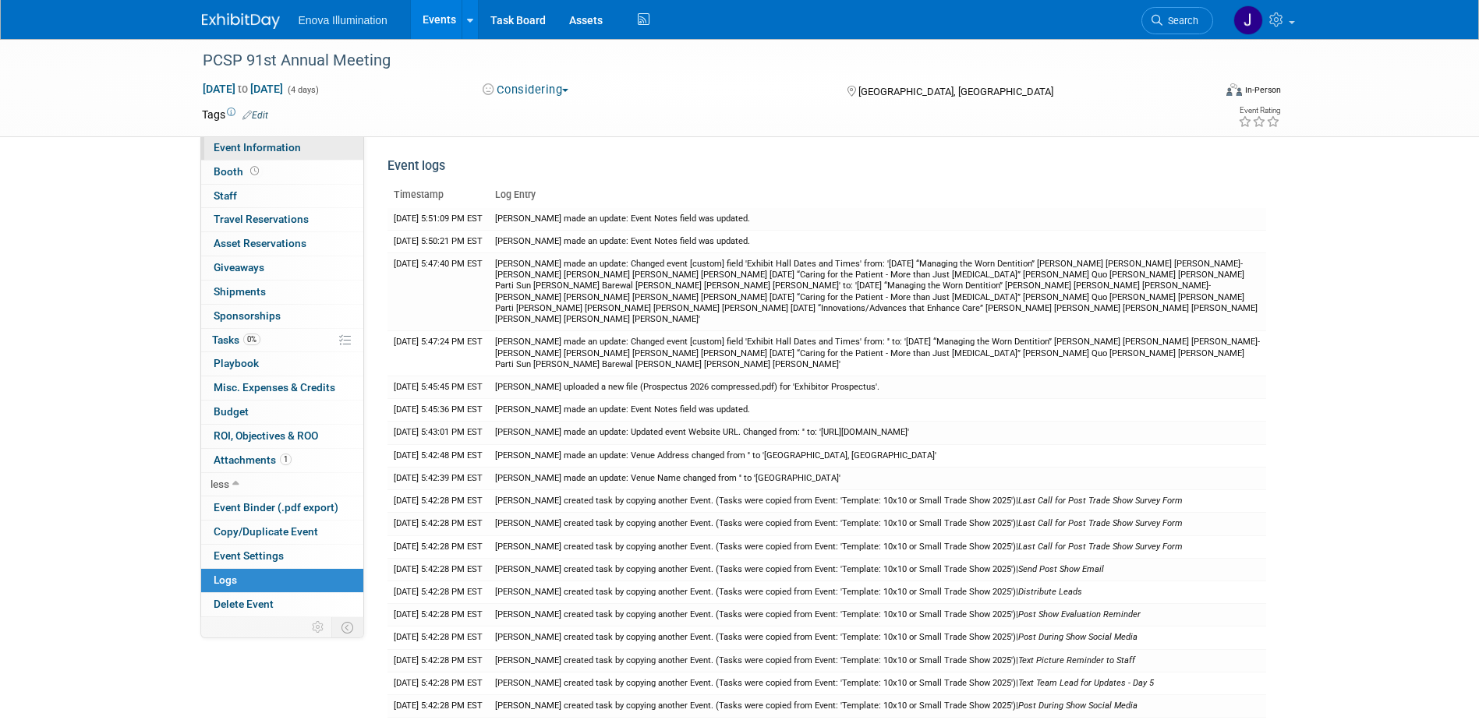
click at [295, 143] on span "Event Information" at bounding box center [257, 147] width 87 height 12
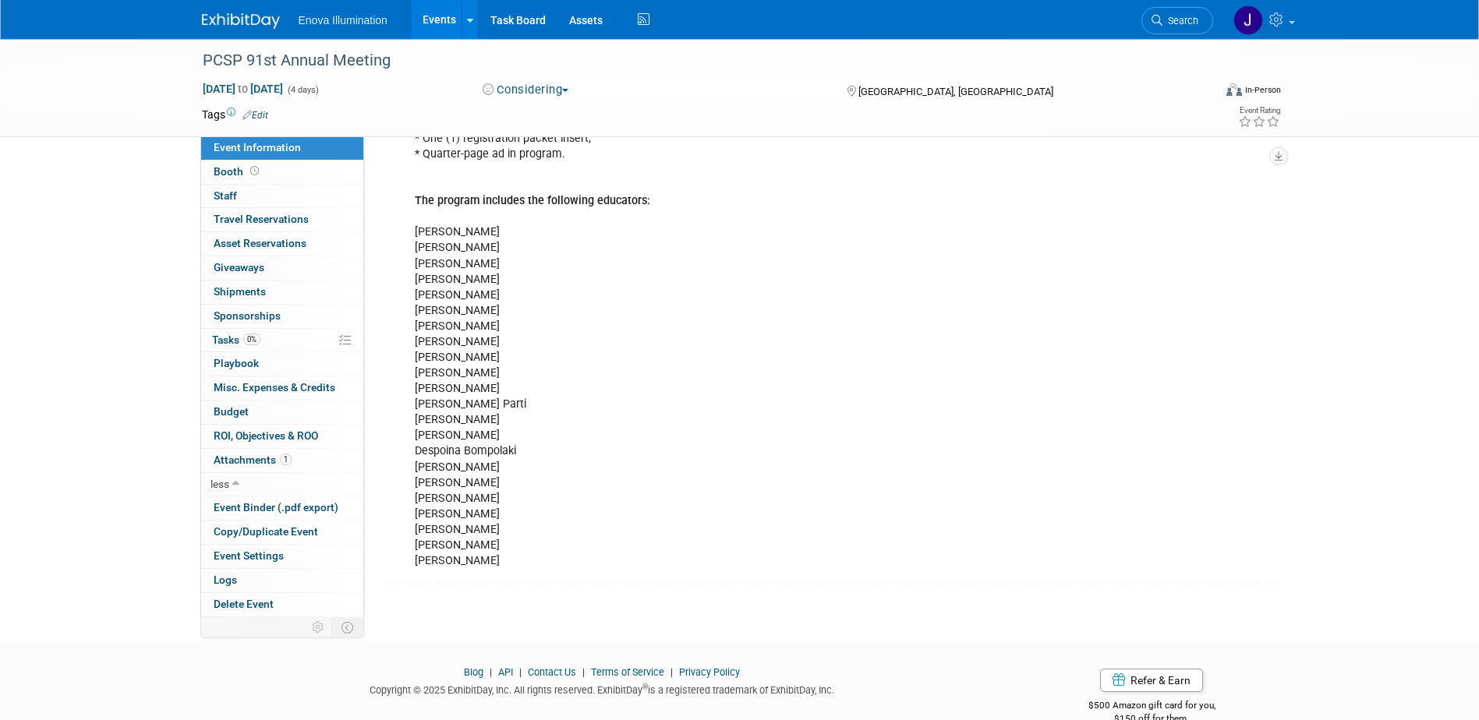
scroll to position [1251, 0]
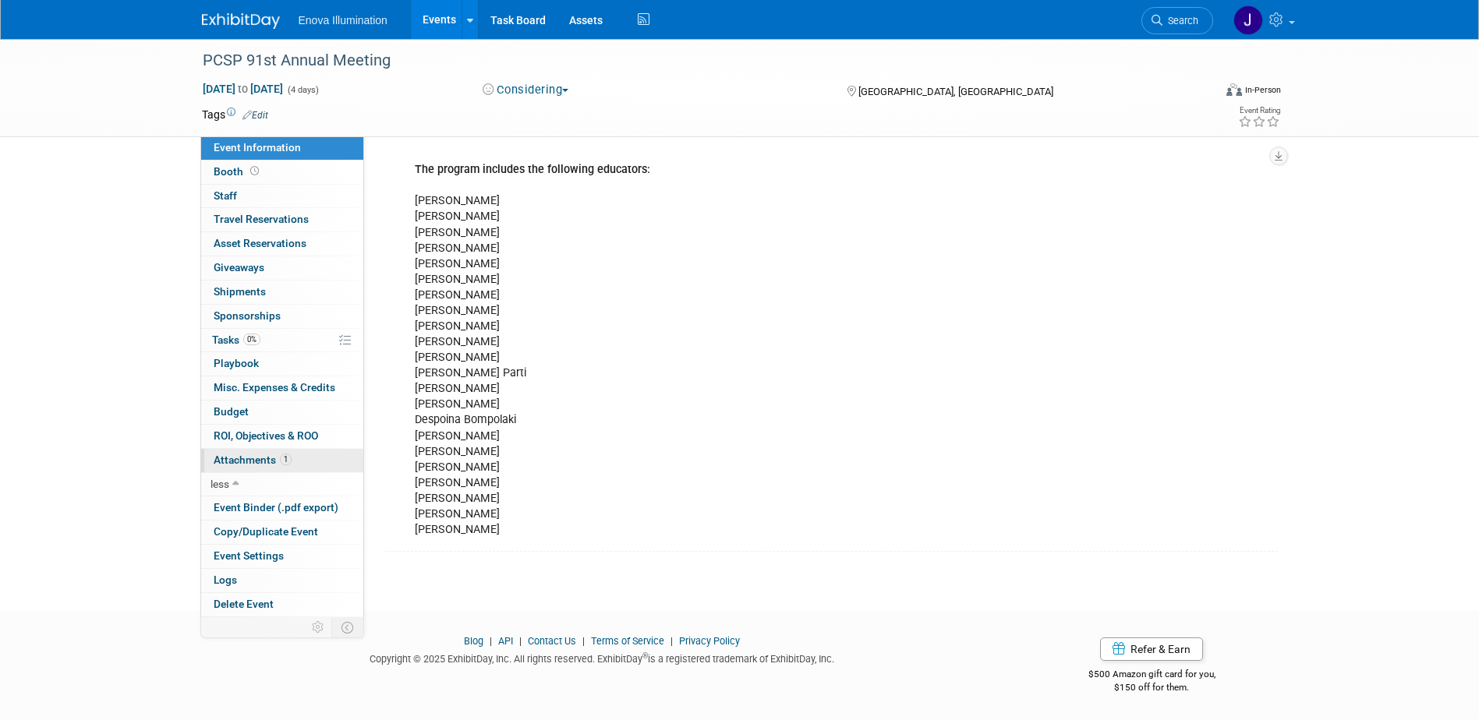
click at [245, 461] on span "Attachments 1" at bounding box center [253, 460] width 78 height 12
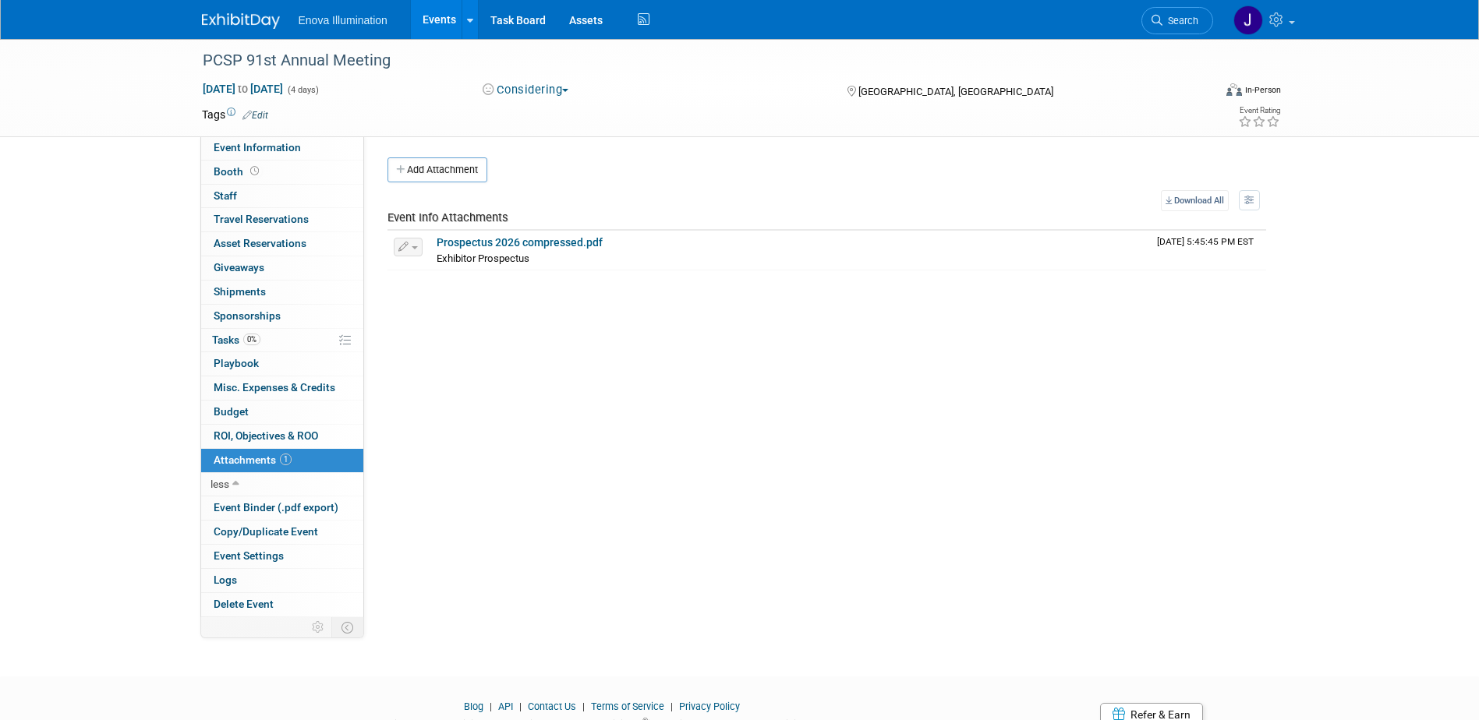
drag, startPoint x: 414, startPoint y: 167, endPoint x: 417, endPoint y: 179, distance: 12.9
click at [414, 167] on button "Add Attachment" at bounding box center [437, 169] width 100 height 25
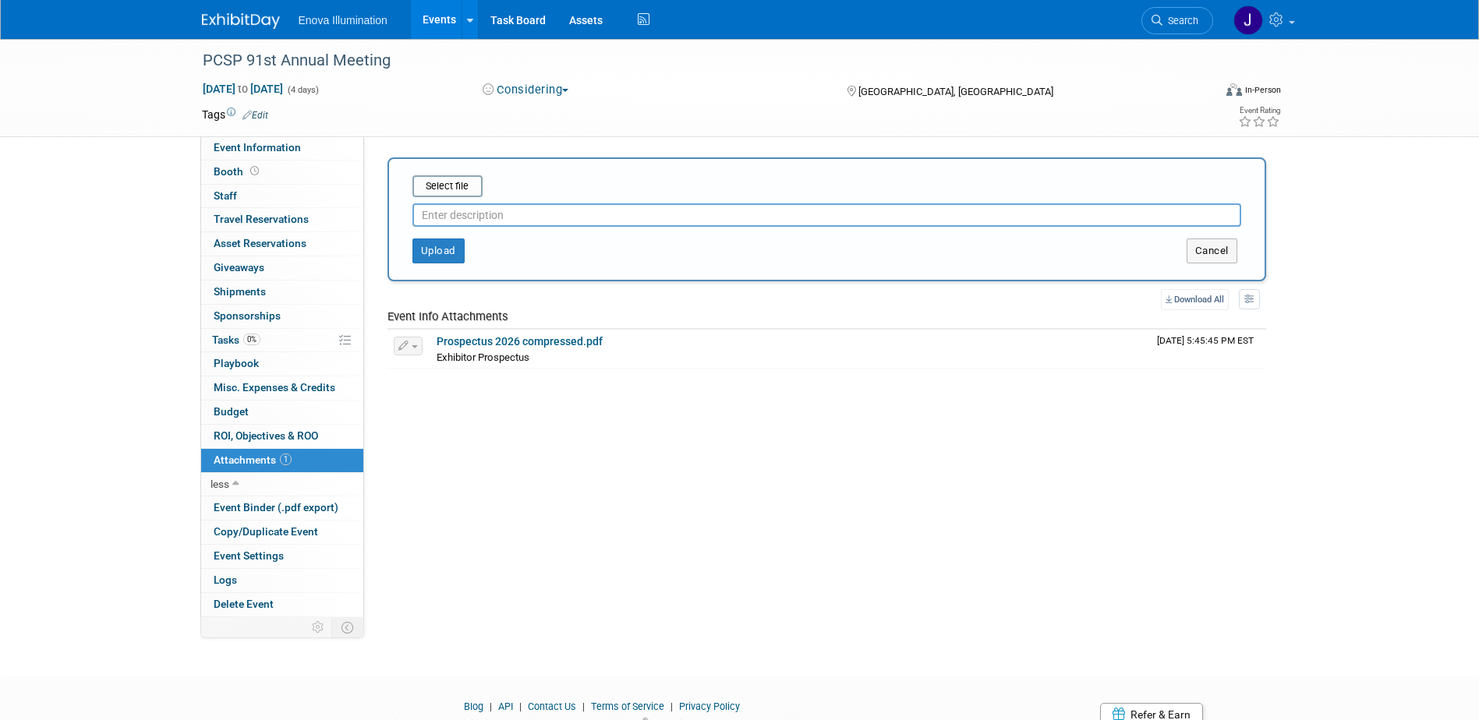
click at [469, 214] on input "text" at bounding box center [826, 214] width 829 height 23
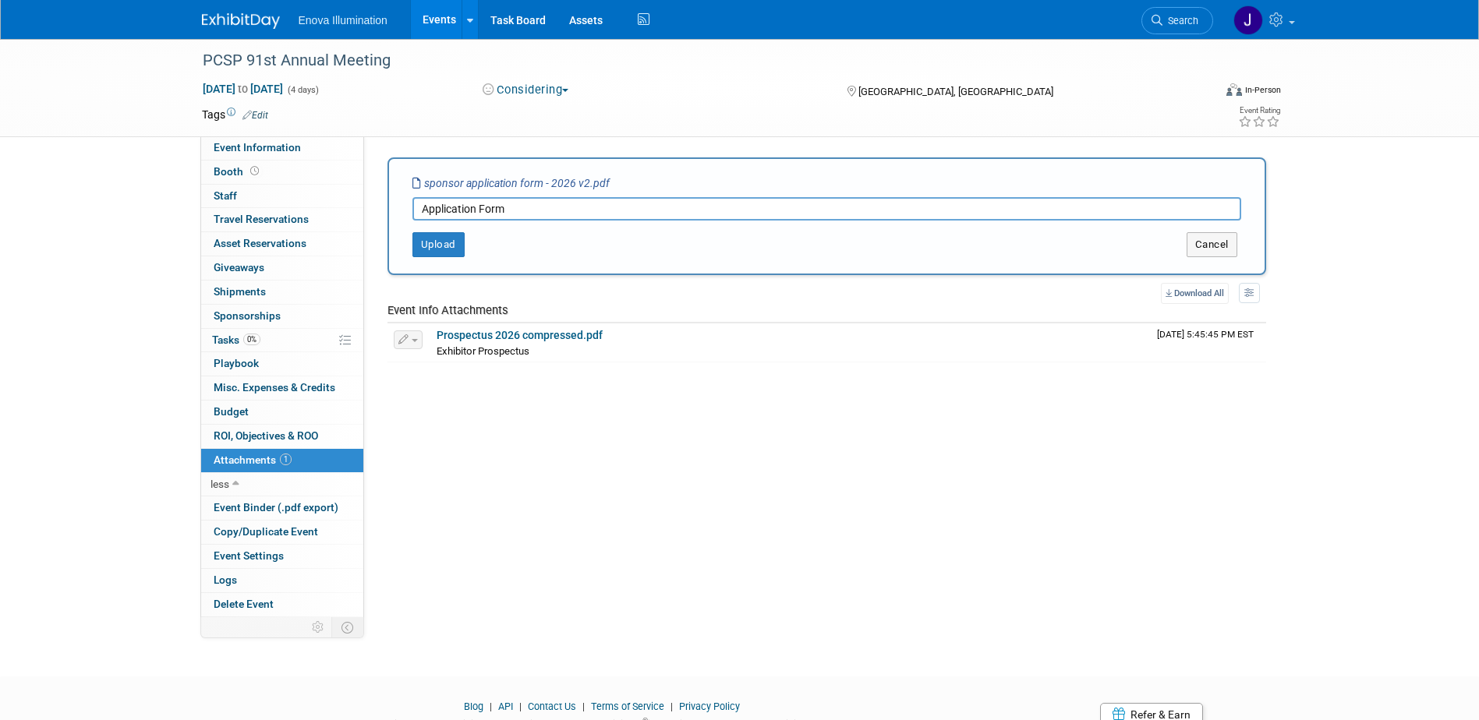
click at [418, 209] on input "Application Form" at bounding box center [826, 208] width 829 height 23
type input "Sponsor Application Form"
click at [435, 242] on button "Upload" at bounding box center [438, 244] width 52 height 25
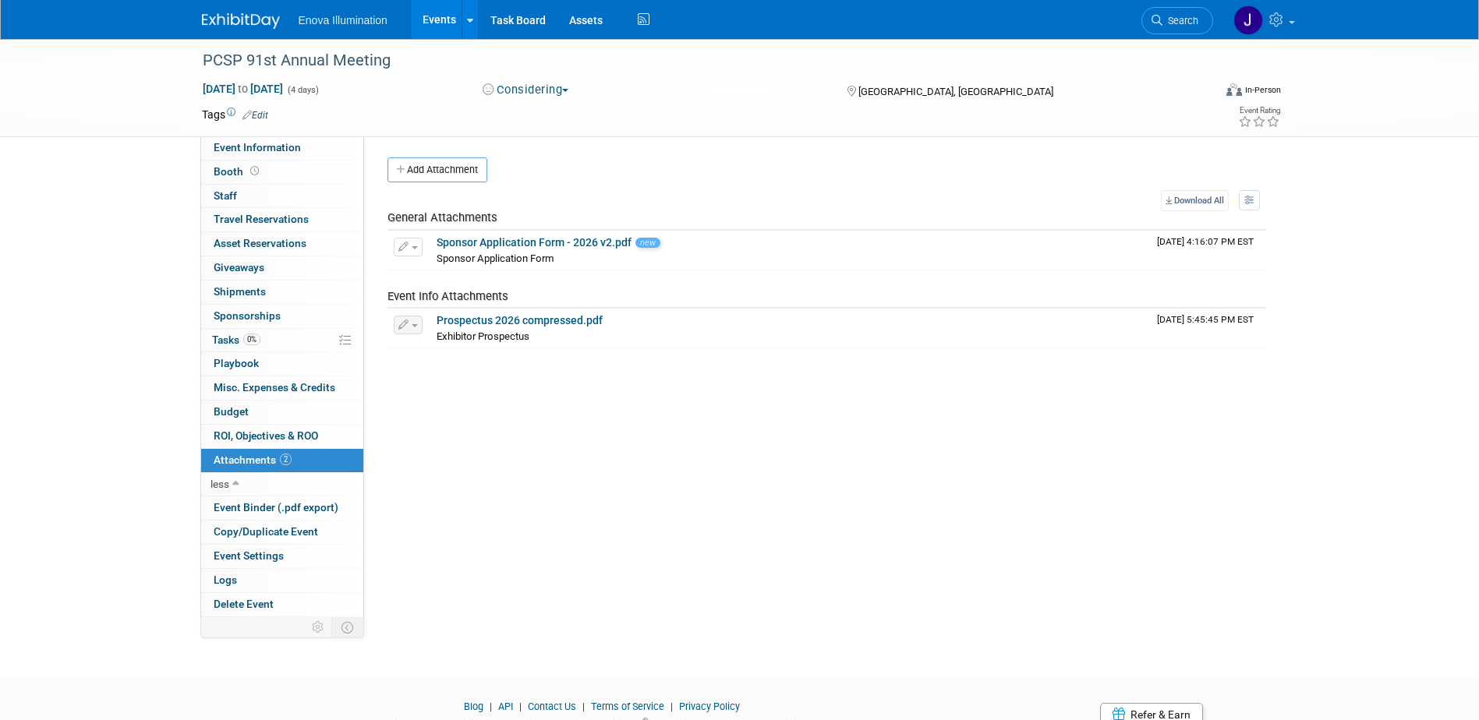
click at [216, 24] on img at bounding box center [241, 21] width 78 height 16
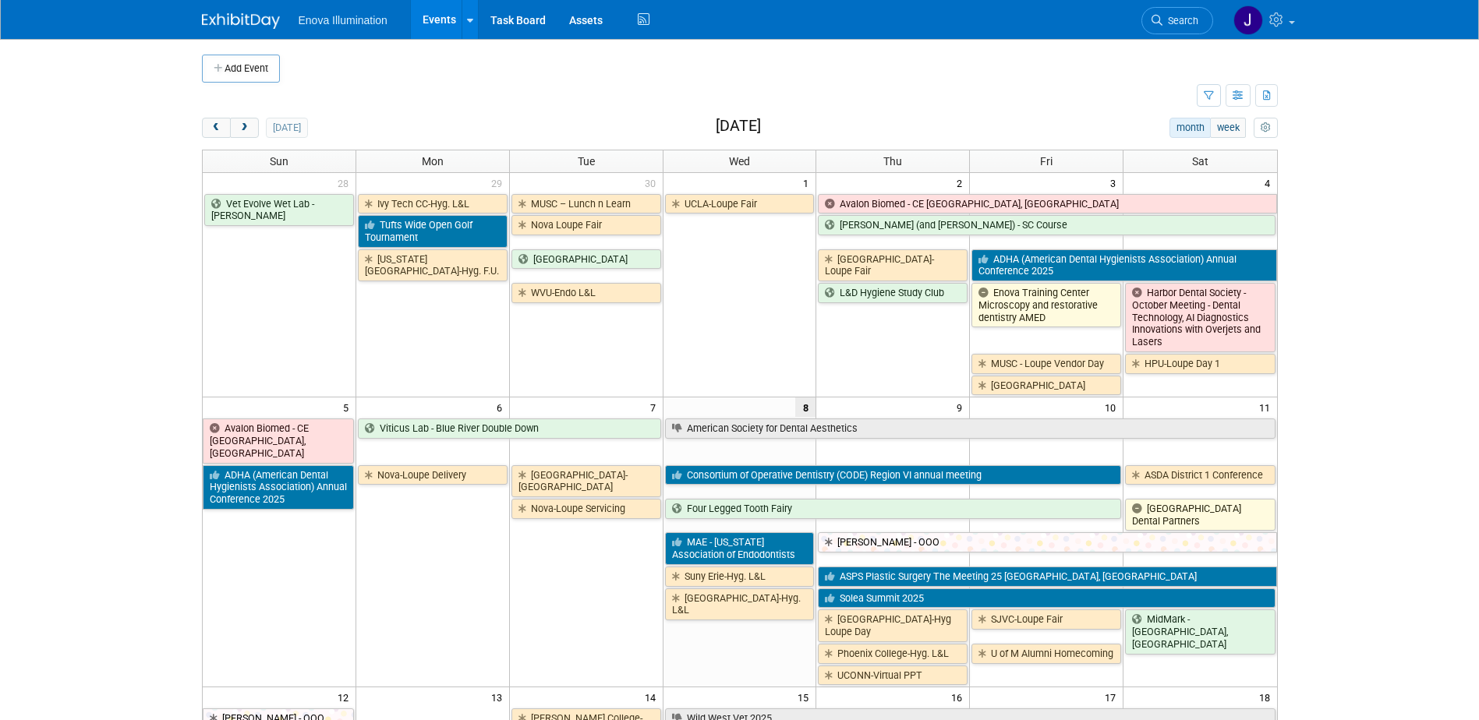
click at [1182, 23] on span "Search" at bounding box center [1180, 21] width 36 height 12
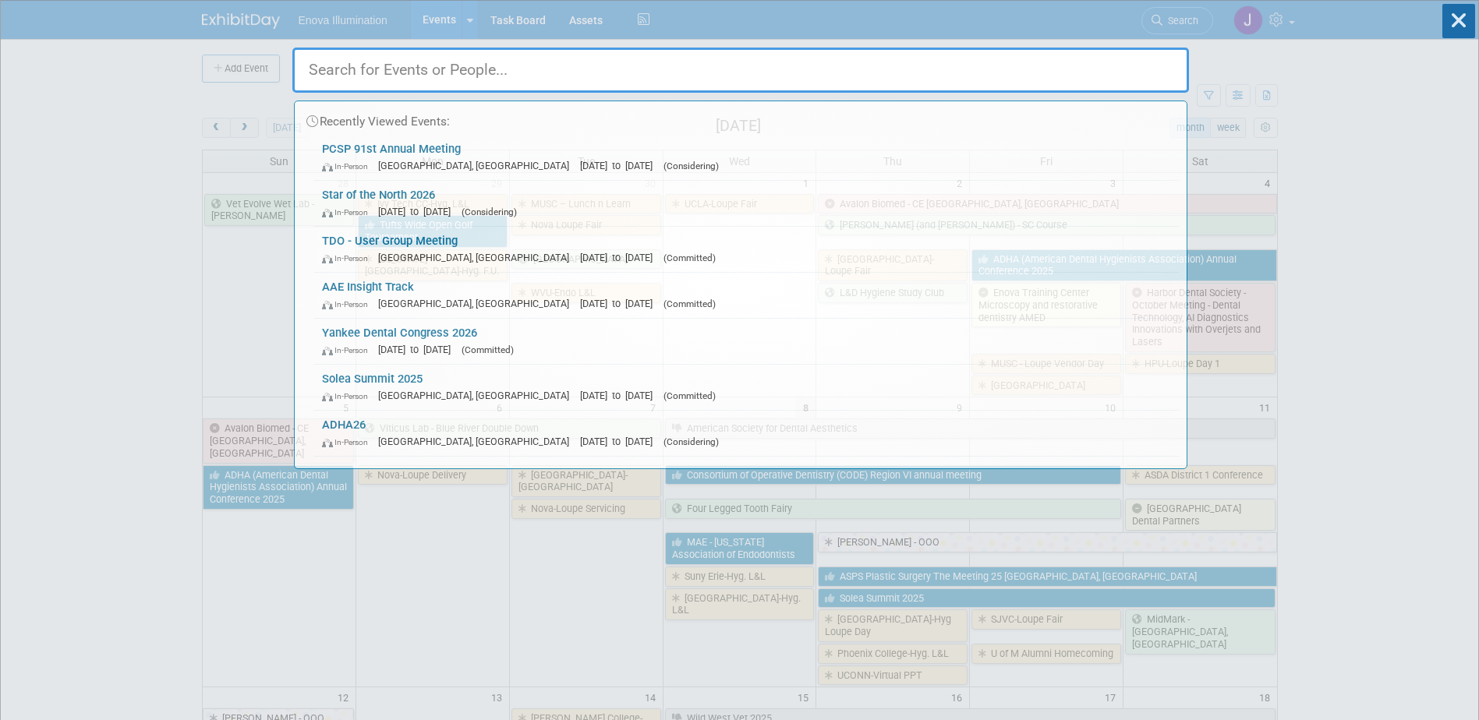
click at [1042, 58] on input "text" at bounding box center [740, 70] width 897 height 45
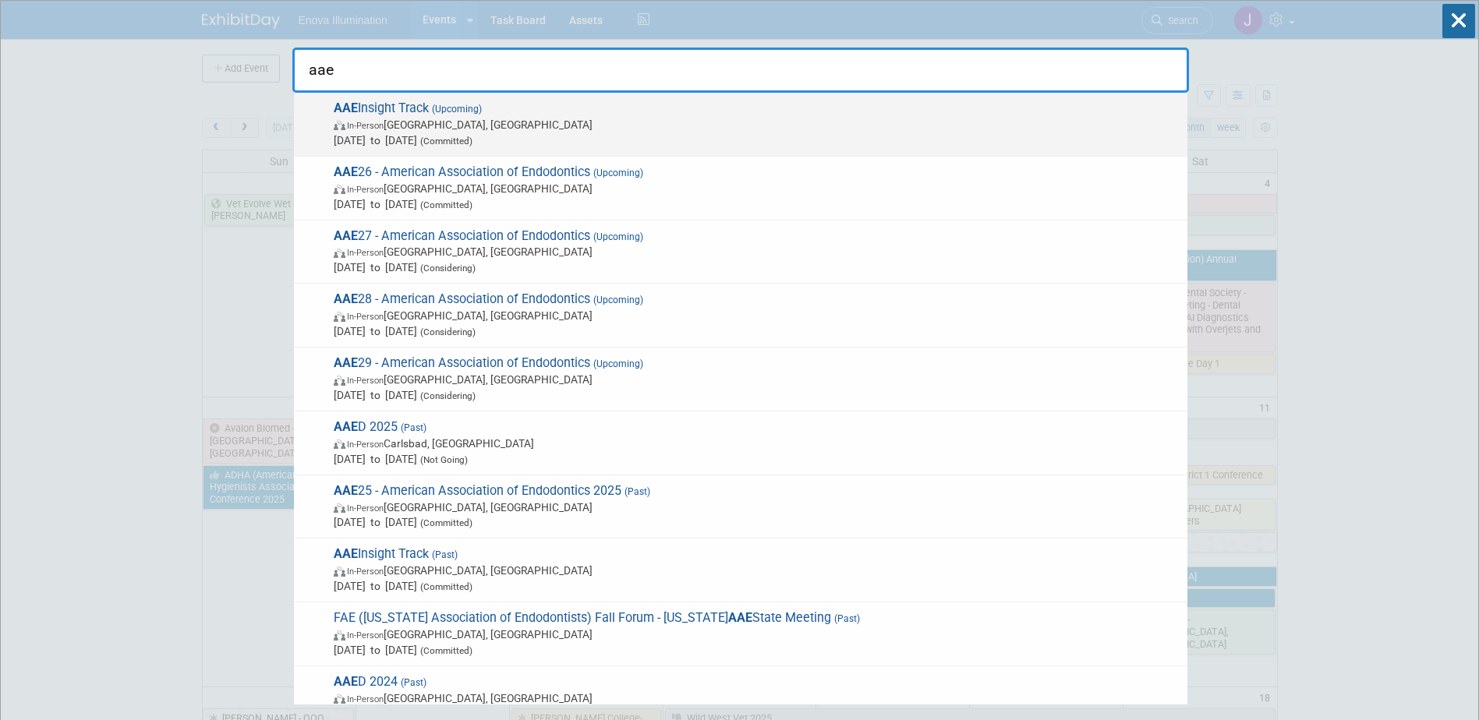
type input "aae"
click at [398, 134] on span "Nov 13, 2025 to Nov 15, 2025 (Committed)" at bounding box center [757, 141] width 846 height 16
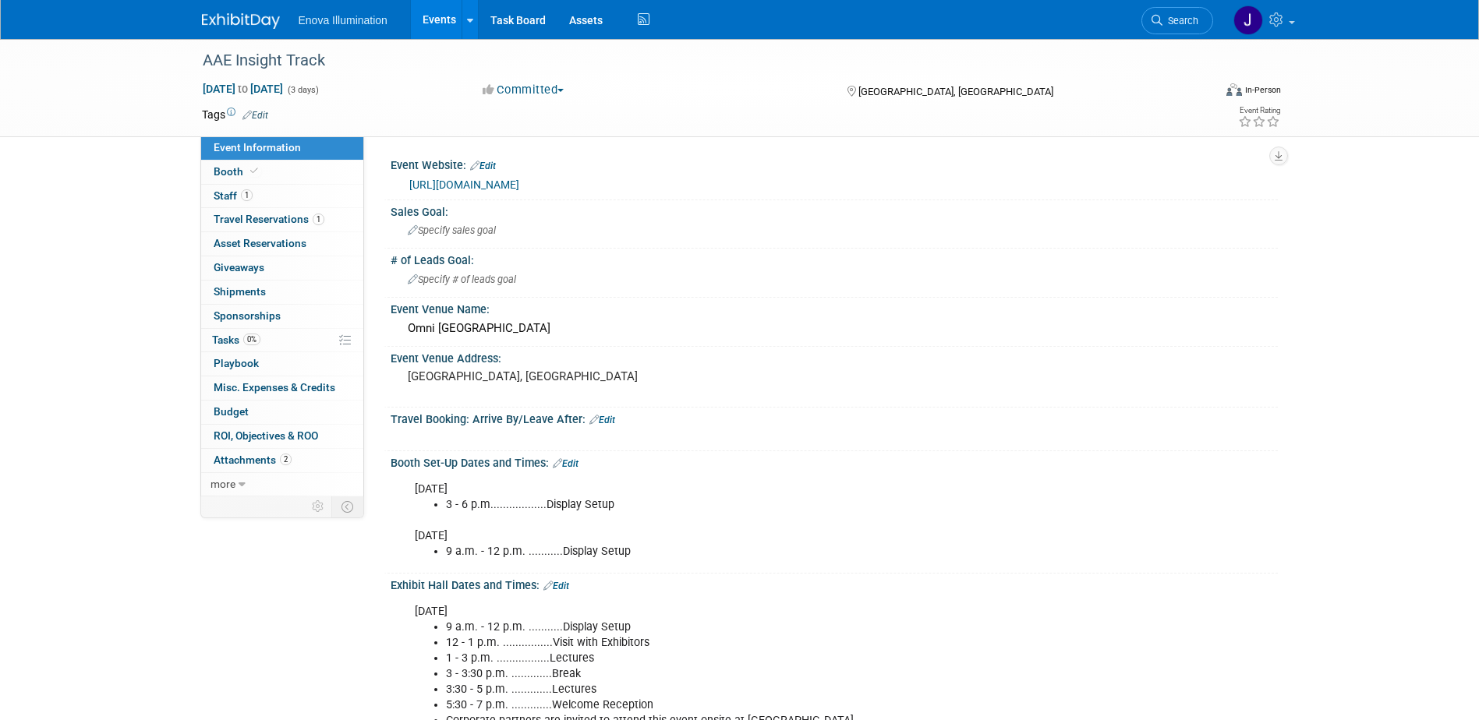
click at [489, 180] on link "https://www.aae.org/specialty/education-events/insight-track/" at bounding box center [464, 185] width 110 height 12
click at [228, 214] on span "Travel Reservations 1" at bounding box center [269, 219] width 111 height 12
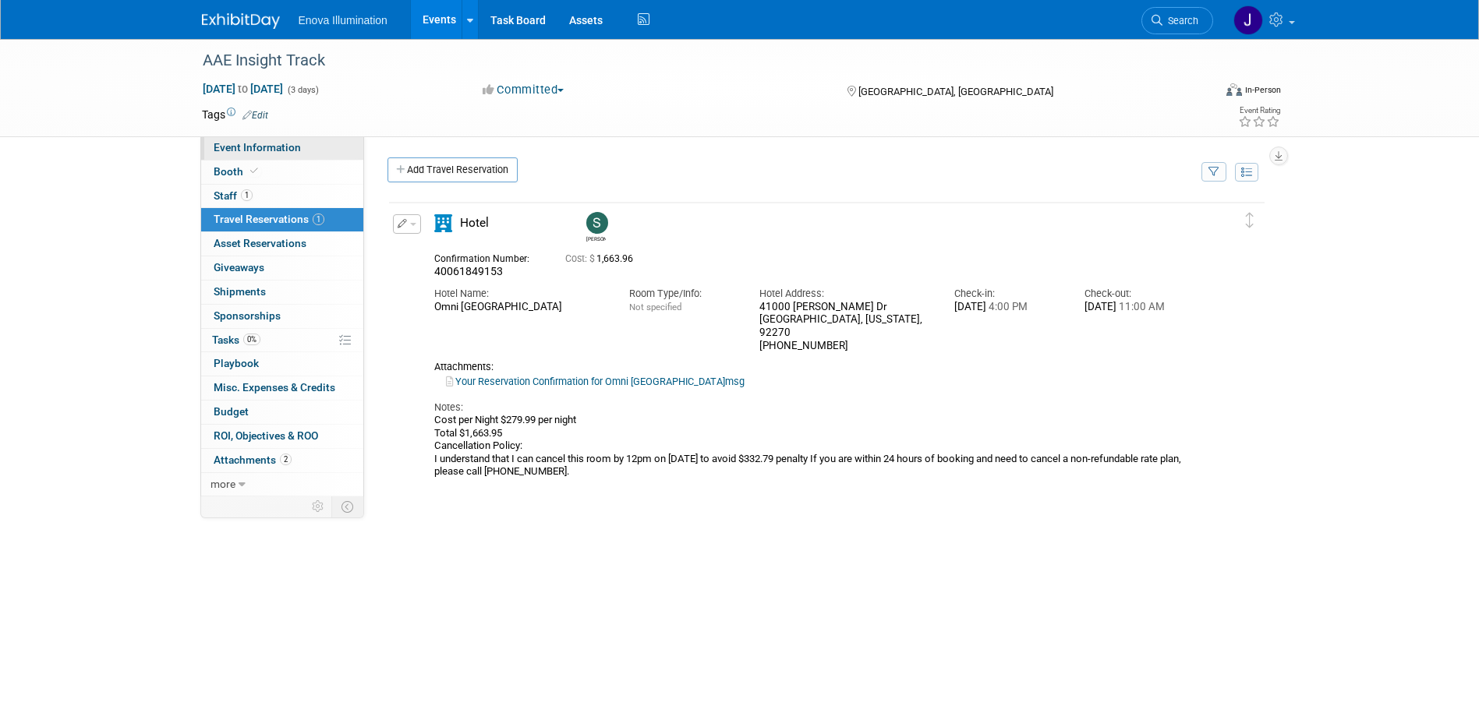
click at [258, 139] on link "Event Information" at bounding box center [282, 147] width 162 height 23
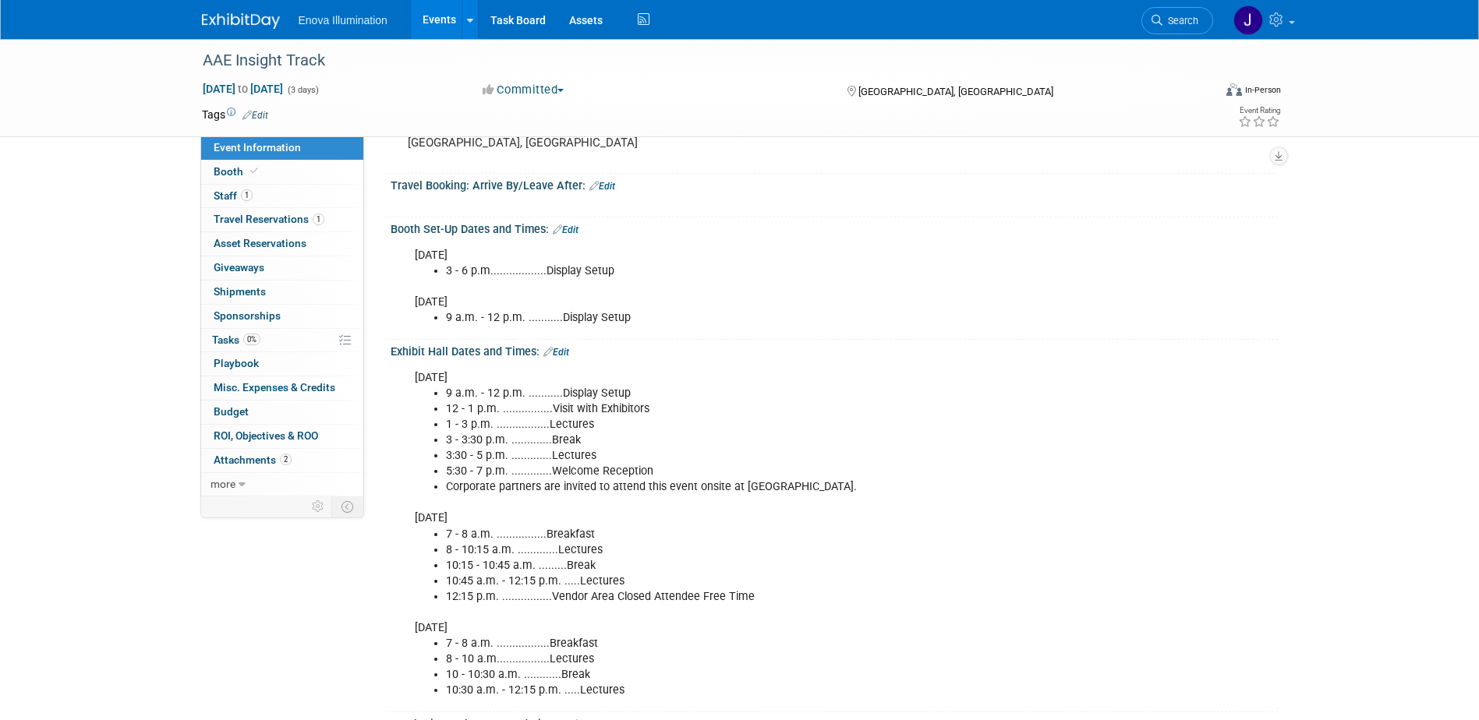
scroll to position [312, 0]
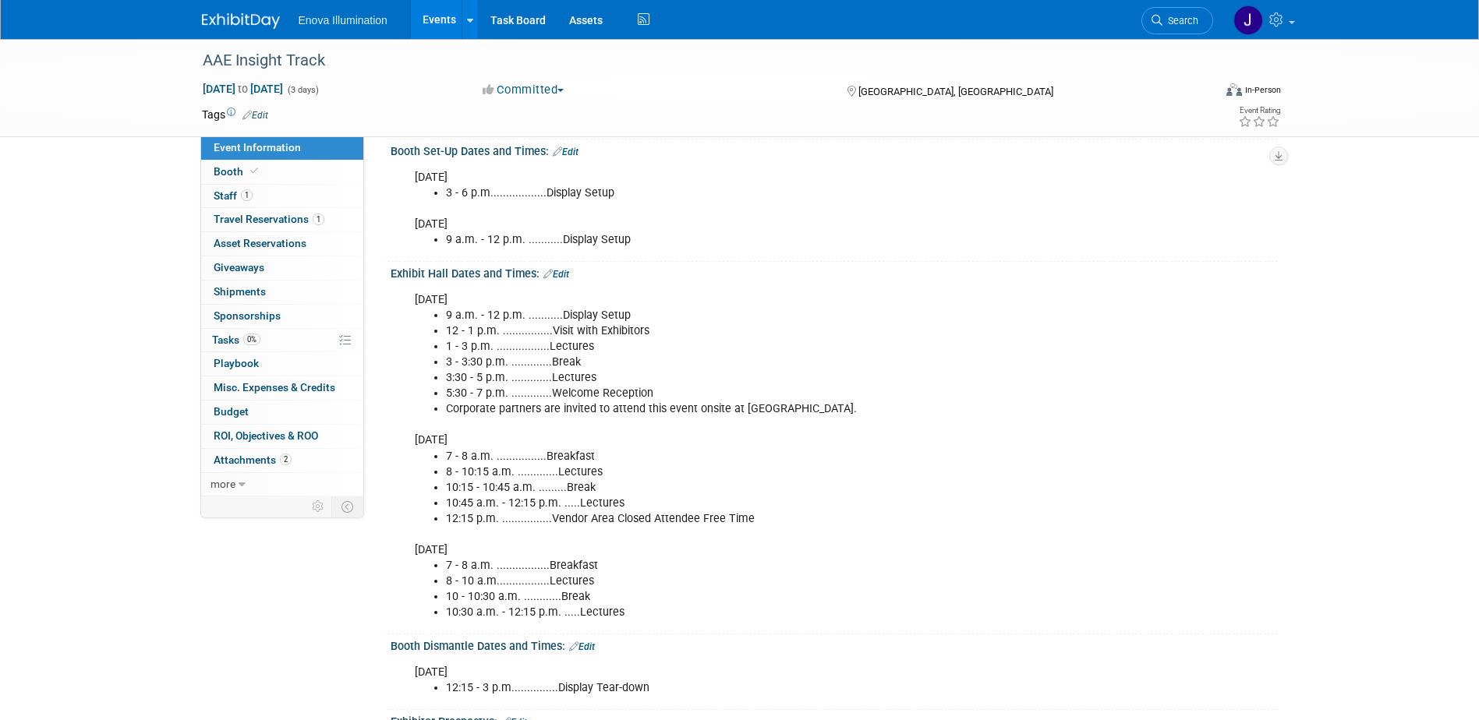
click at [567, 270] on link "Edit" at bounding box center [556, 274] width 26 height 11
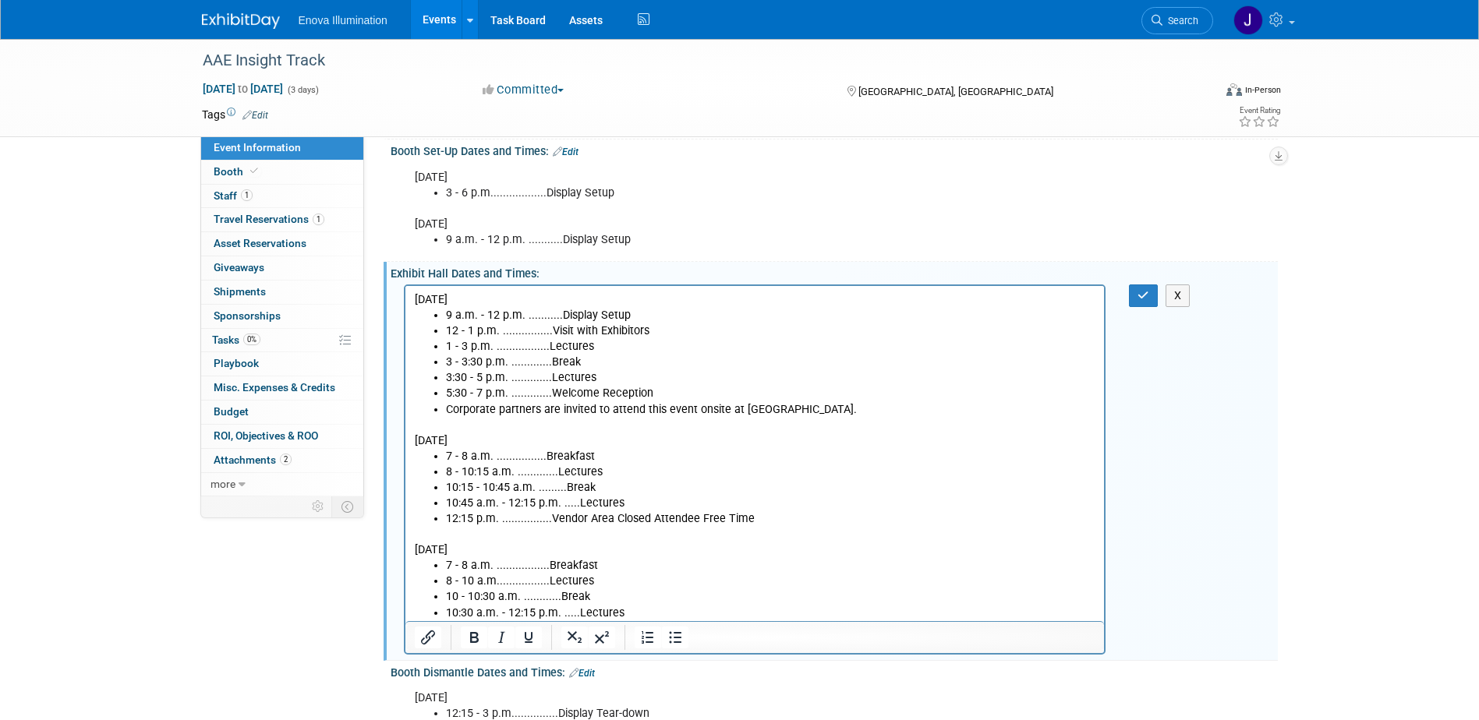
scroll to position [0, 0]
click at [632, 302] on p "Thursday, November 13" at bounding box center [754, 300] width 681 height 16
drag, startPoint x: 631, startPoint y: 315, endPoint x: 447, endPoint y: 317, distance: 184.0
click at [445, 317] on li "9 a.m. - 12 p.m. ...........Display Setup" at bounding box center [770, 315] width 650 height 16
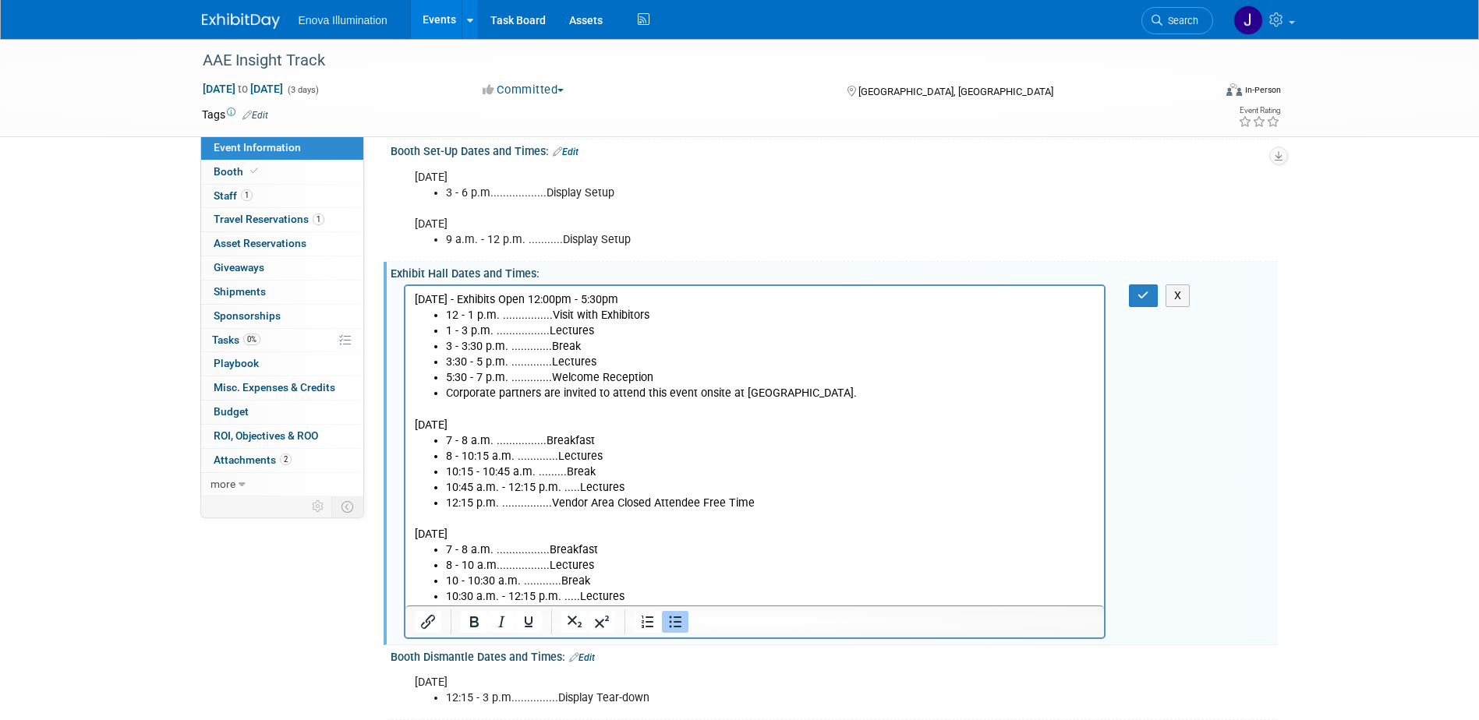
click at [532, 426] on p "Friday, November 14" at bounding box center [754, 416] width 681 height 31
click at [543, 424] on p "Friday, November 14 -" at bounding box center [754, 416] width 681 height 31
click at [579, 532] on p "Saturday, November 15" at bounding box center [754, 526] width 681 height 31
click at [1141, 300] on icon "button" at bounding box center [1143, 295] width 12 height 11
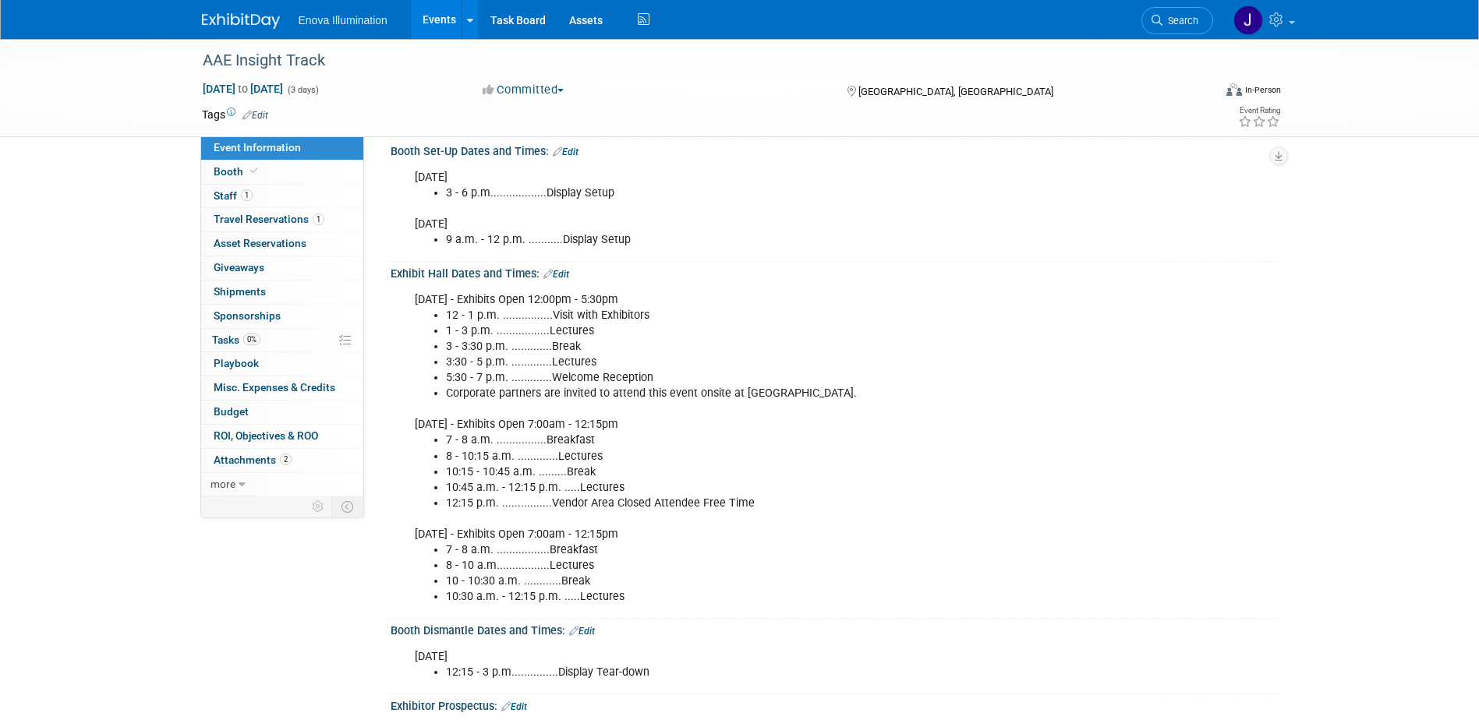
drag, startPoint x: 391, startPoint y: 152, endPoint x: 655, endPoint y: 670, distance: 581.6
click at [655, 670] on div "Event Website: Edit https://www.aae.org/specialty/education-events/insight-trac…" at bounding box center [826, 455] width 879 height 1226
drag, startPoint x: 655, startPoint y: 670, endPoint x: 527, endPoint y: 580, distance: 156.6
copy div "Booth Set-Up Dates and Times: Edit Wednesday, November 12 3 - 6 p.m............…"
drag, startPoint x: 678, startPoint y: 249, endPoint x: 672, endPoint y: 223, distance: 27.2
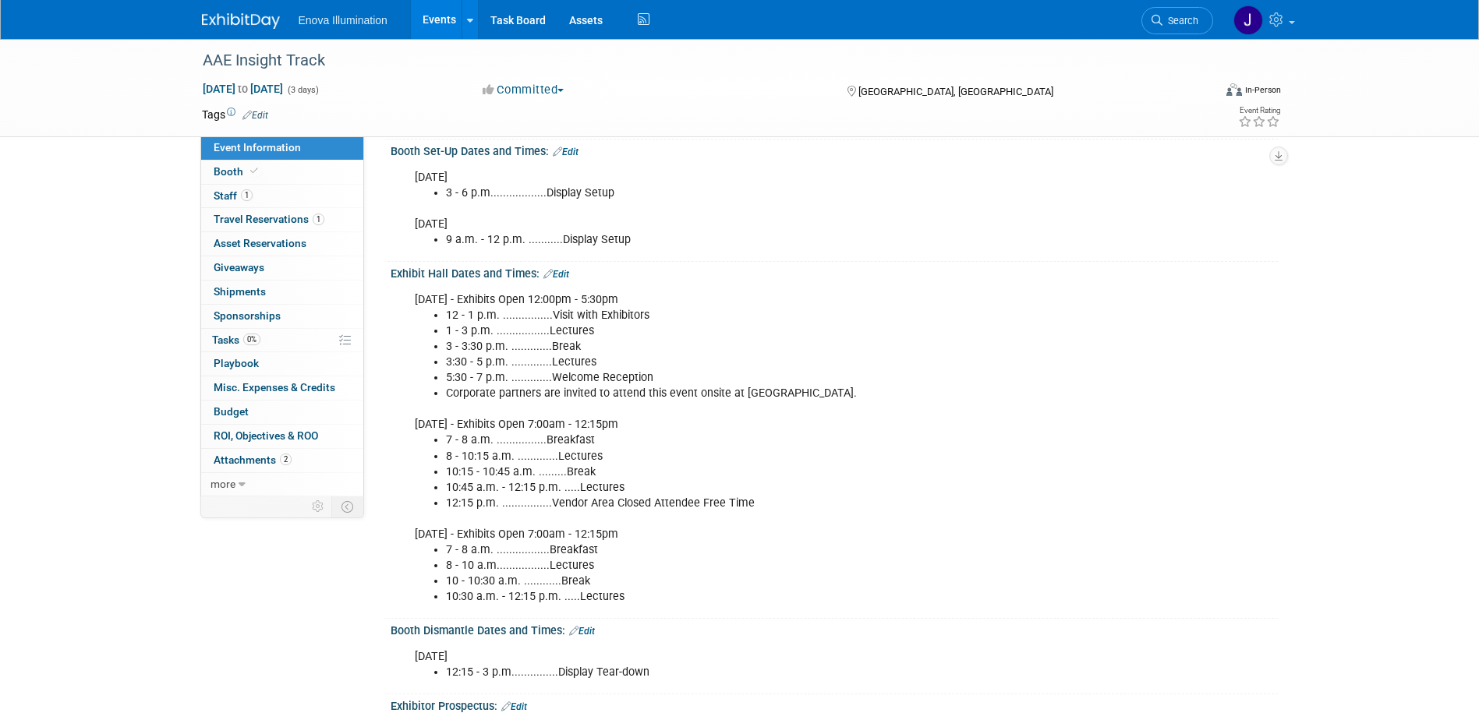
click at [678, 249] on div "Wednesday, November 12 3 - 6 p.m..................Display Setup Thursday, Novem…" at bounding box center [755, 209] width 702 height 94
click at [1171, 23] on span "Search" at bounding box center [1180, 21] width 36 height 12
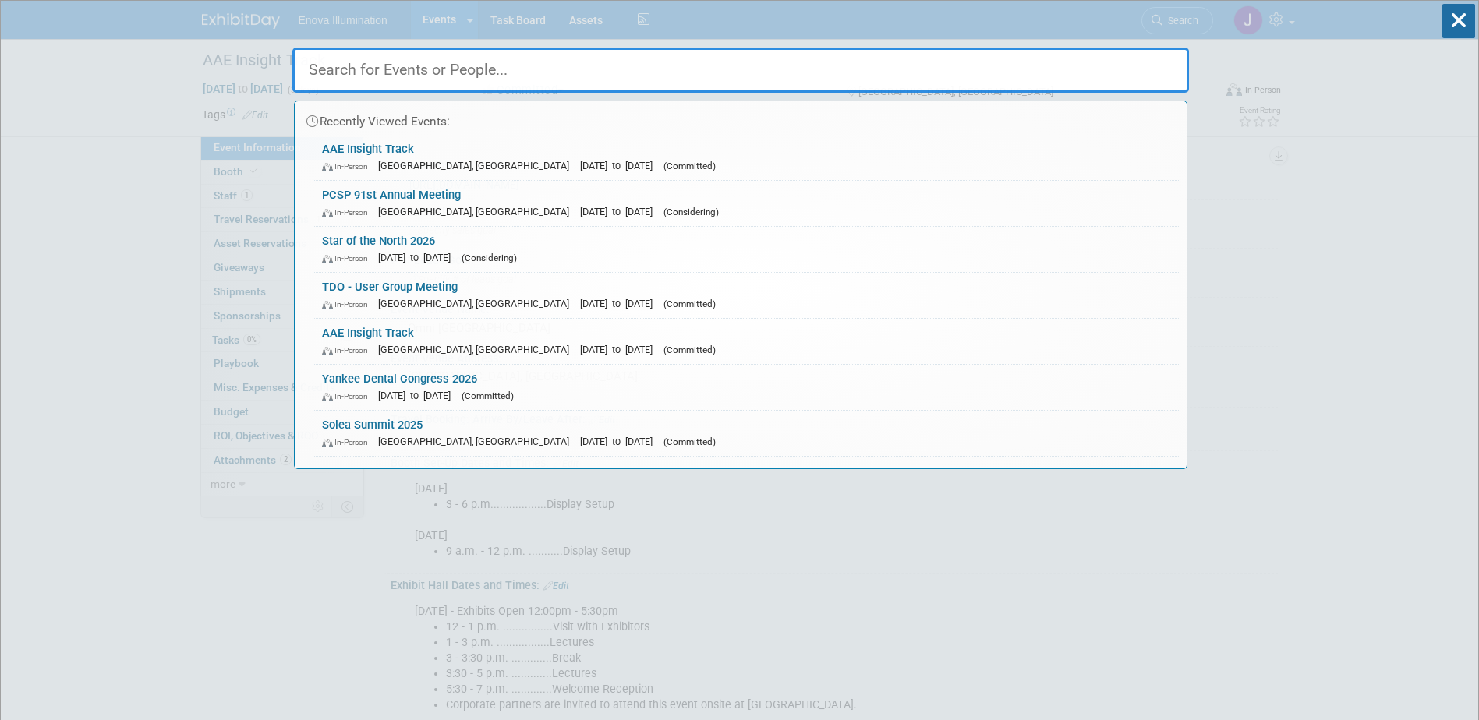
click at [1132, 58] on input "text" at bounding box center [740, 70] width 897 height 45
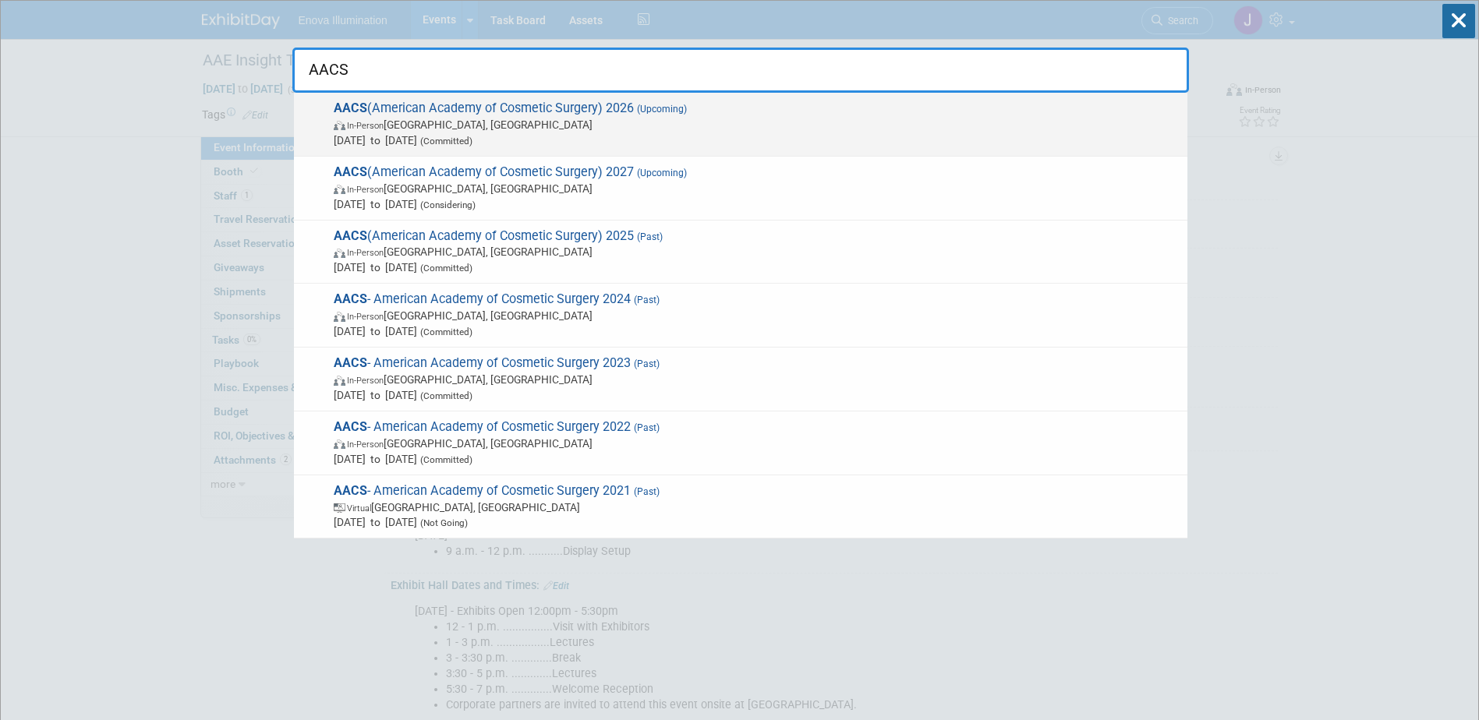
type input "AACS"
click at [379, 137] on span "Feb 5, 2026 to Feb 7, 2026 (Committed)" at bounding box center [757, 141] width 846 height 16
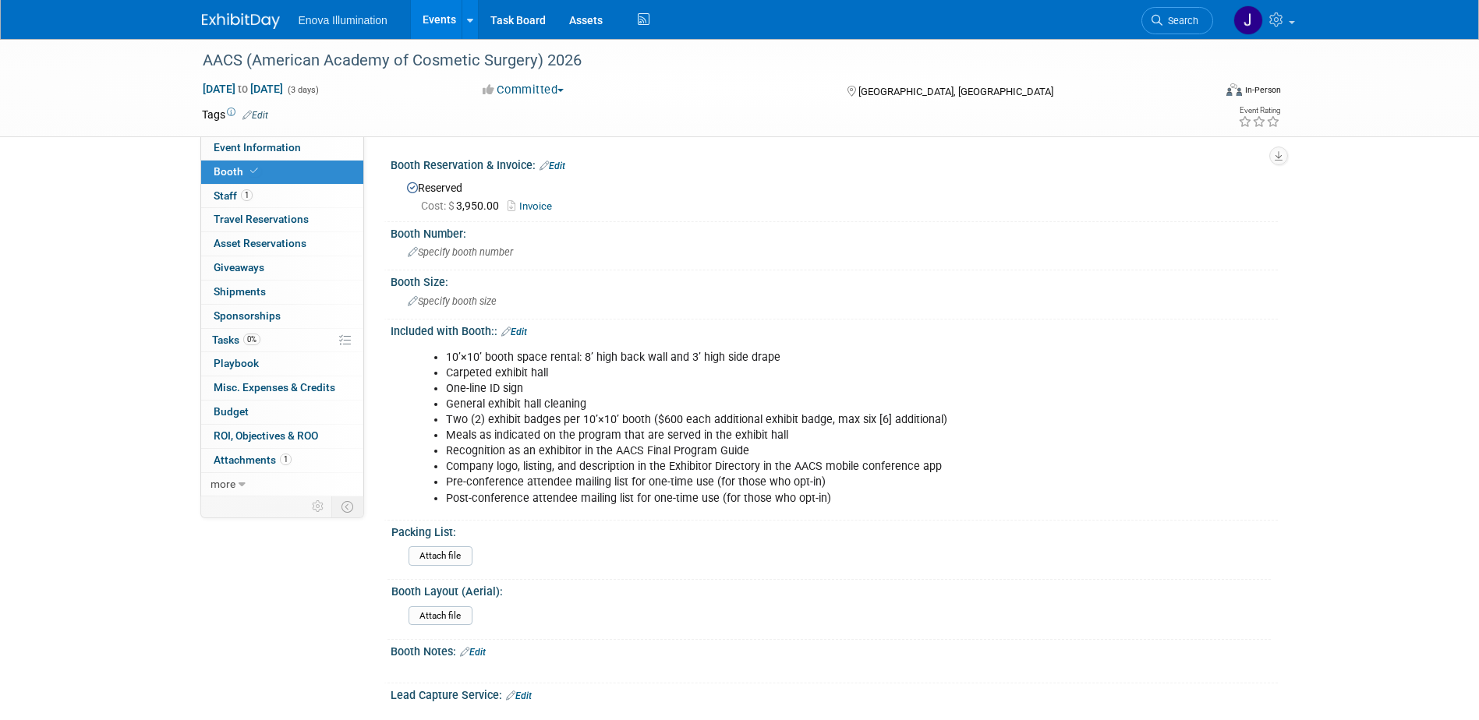
click at [539, 206] on link "Invoice" at bounding box center [534, 206] width 52 height 12
drag, startPoint x: 1185, startPoint y: 23, endPoint x: 1164, endPoint y: 32, distance: 23.0
click at [1185, 23] on span "Search" at bounding box center [1180, 21] width 36 height 12
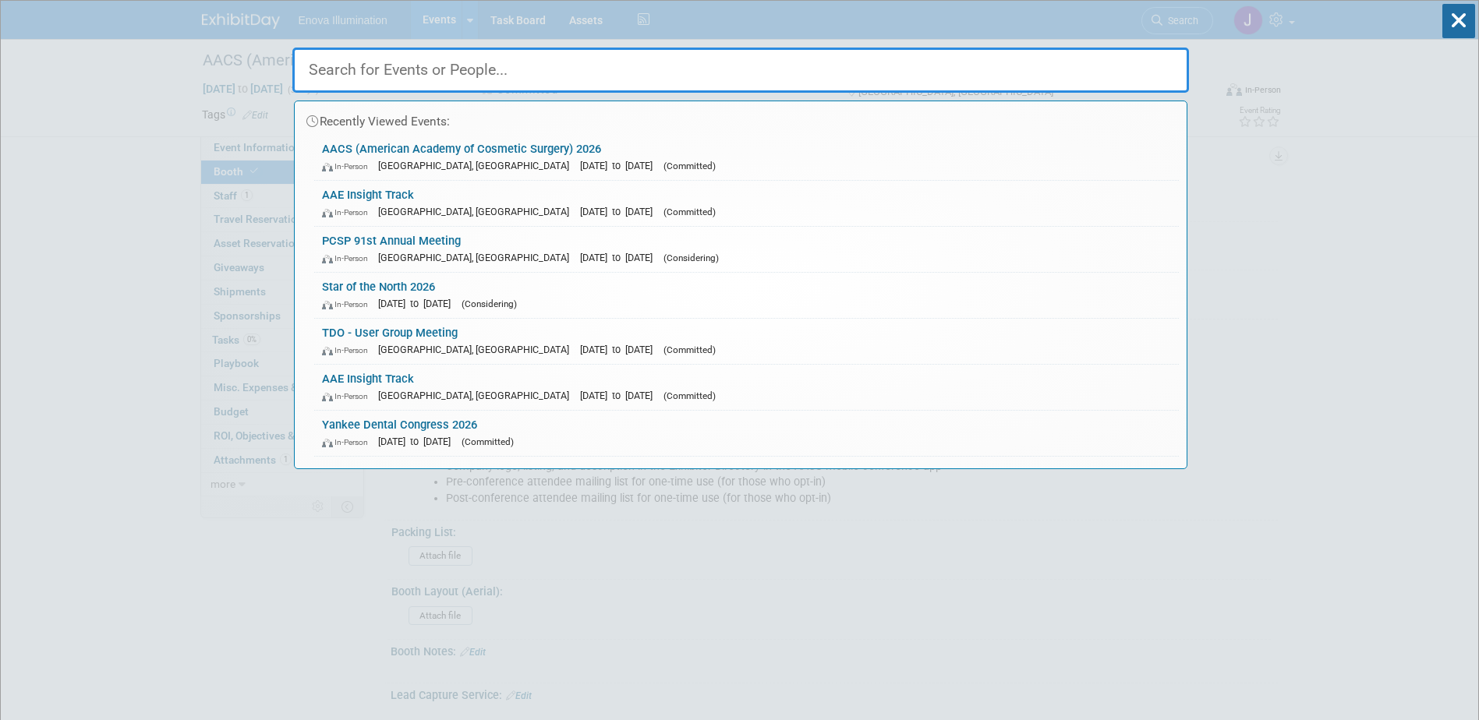
click at [1123, 62] on input "text" at bounding box center [740, 70] width 897 height 45
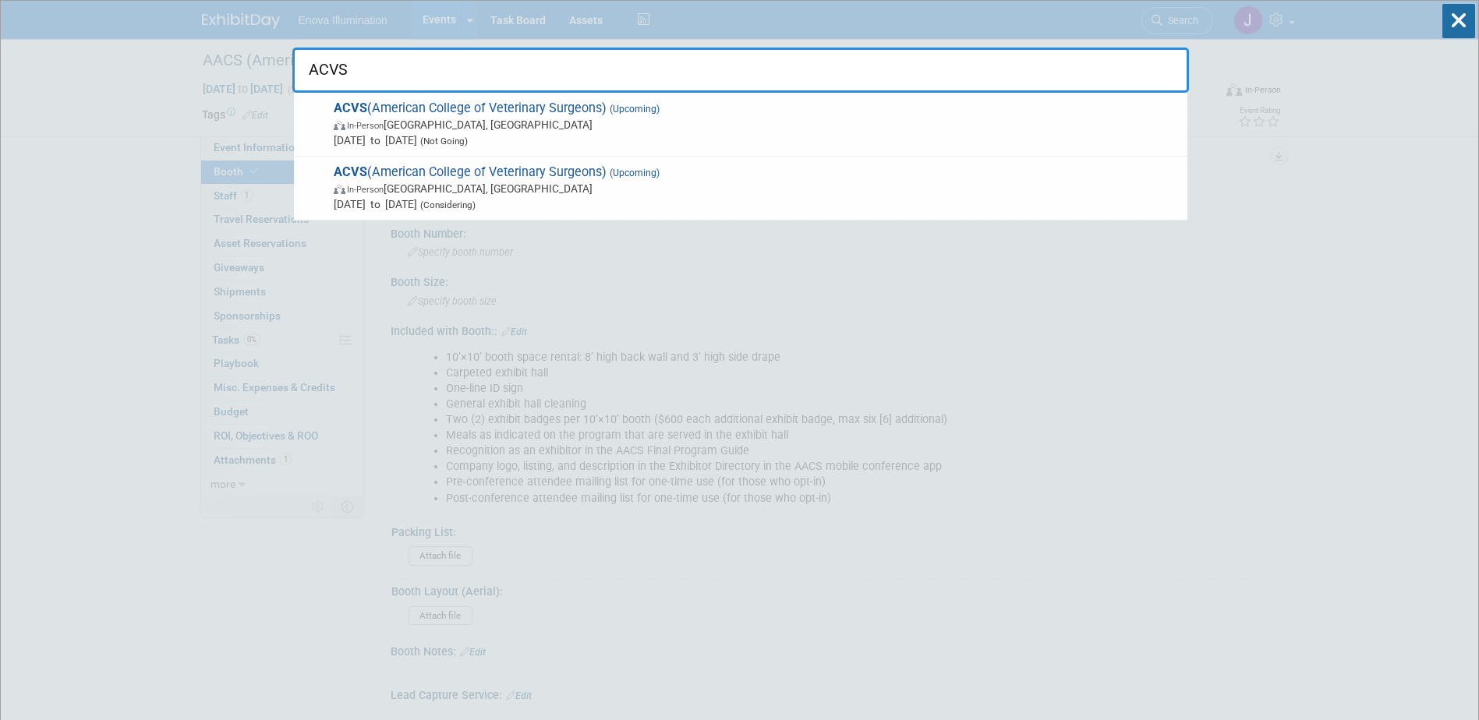
type input "ACVS"
